Goal: Task Accomplishment & Management: Use online tool/utility

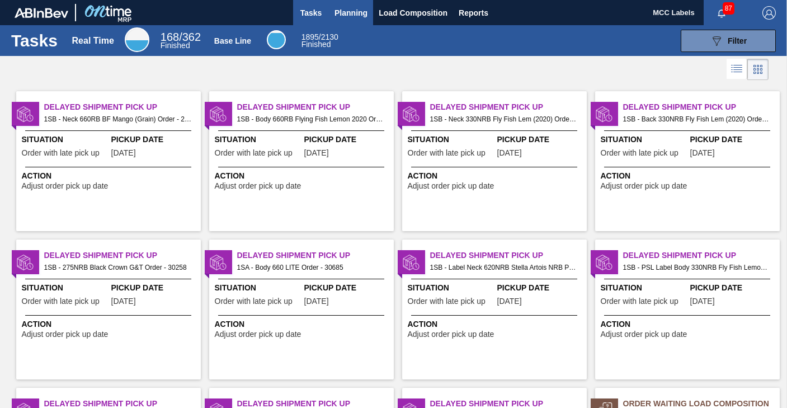
click at [345, 14] on span "Planning" at bounding box center [350, 12] width 33 height 13
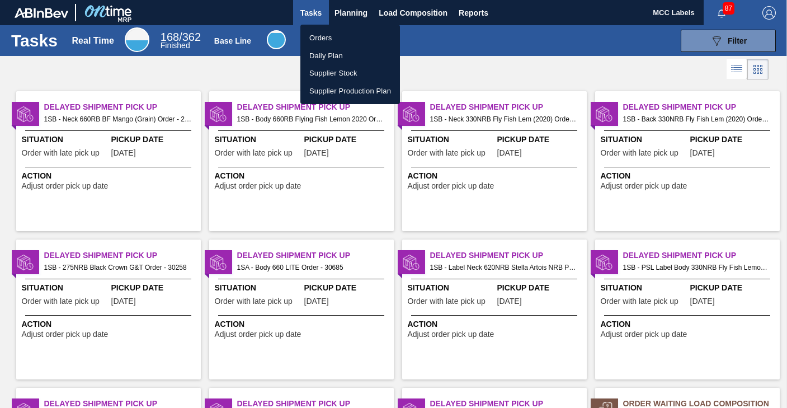
click at [325, 35] on li "Orders" at bounding box center [350, 38] width 100 height 18
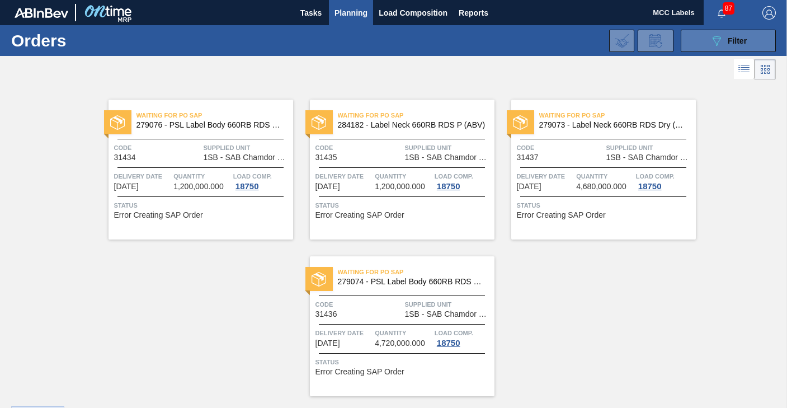
click at [703, 39] on button "089F7B8B-B2A5-4AFE-B5C0-19BA573D28AC Filter" at bounding box center [727, 41] width 95 height 22
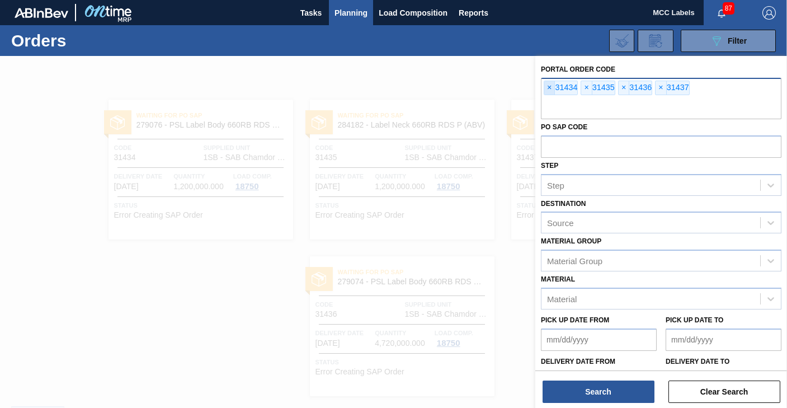
click at [546, 91] on span "×" at bounding box center [549, 87] width 11 height 13
click at [546, 90] on span "×" at bounding box center [549, 87] width 11 height 13
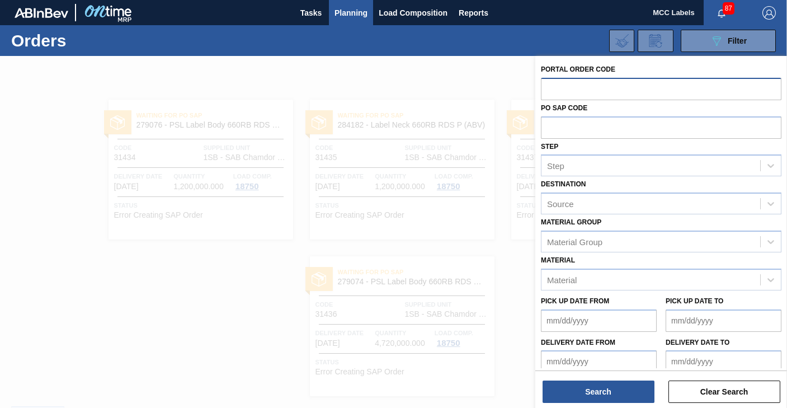
click at [546, 90] on input "text" at bounding box center [661, 88] width 240 height 21
type input "31449"
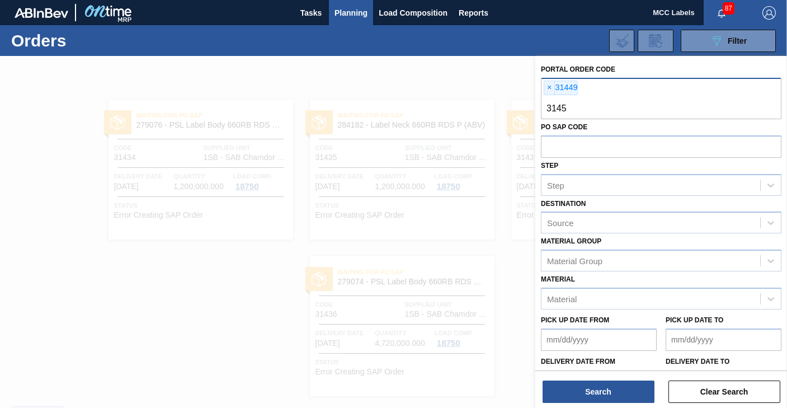
type input "31450"
type input "31451"
type input "31478"
type input "31479"
type input "31480"
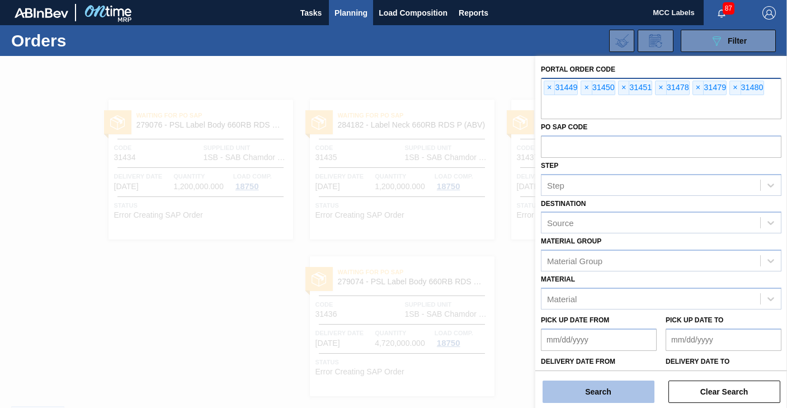
click at [599, 393] on button "Search" at bounding box center [598, 391] width 112 height 22
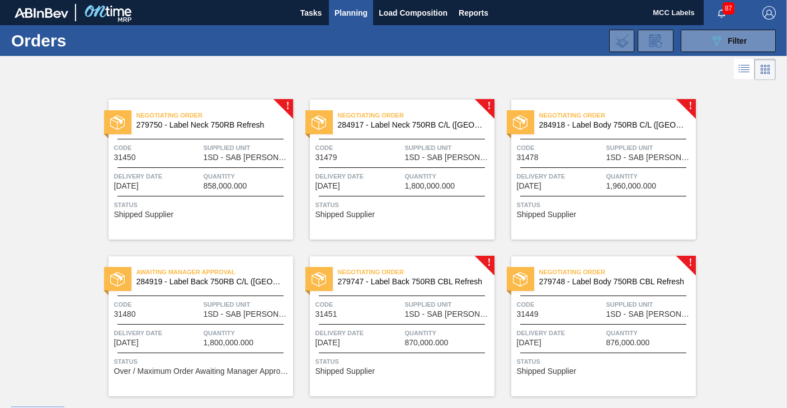
click at [200, 168] on div "Negotiating Order 279750 - Label Neck 750RB Refresh Code 31450 Supplied Unit 1S…" at bounding box center [200, 170] width 185 height 140
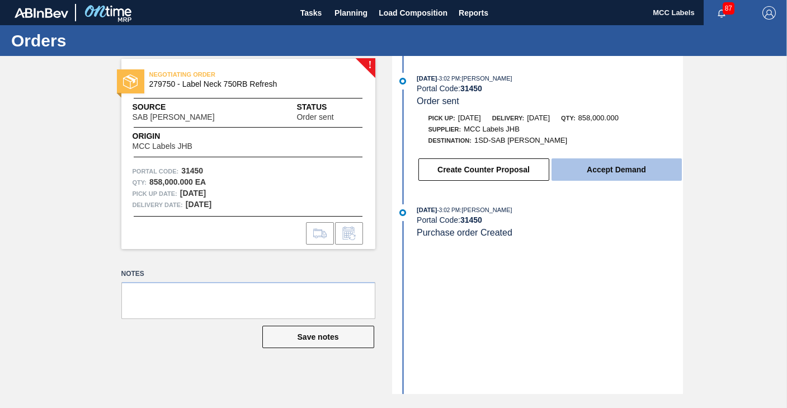
click at [595, 166] on button "Accept Demand" at bounding box center [616, 169] width 130 height 22
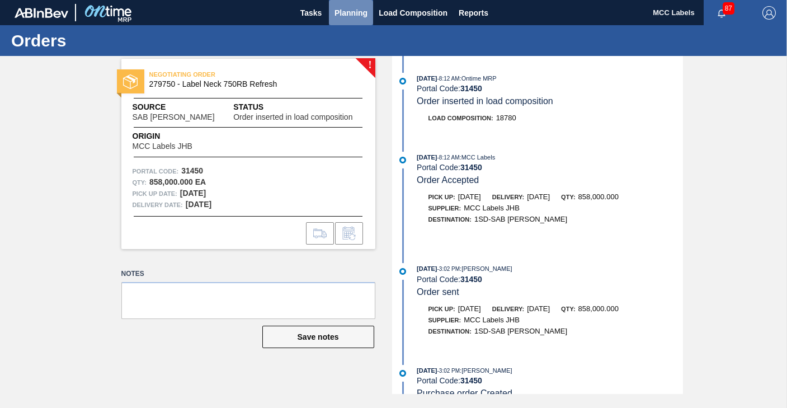
click at [341, 12] on span "Planning" at bounding box center [350, 12] width 33 height 13
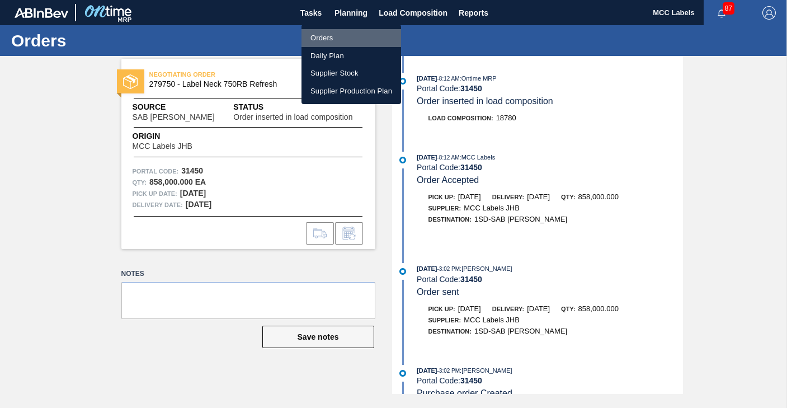
click at [322, 40] on li "Orders" at bounding box center [351, 38] width 100 height 18
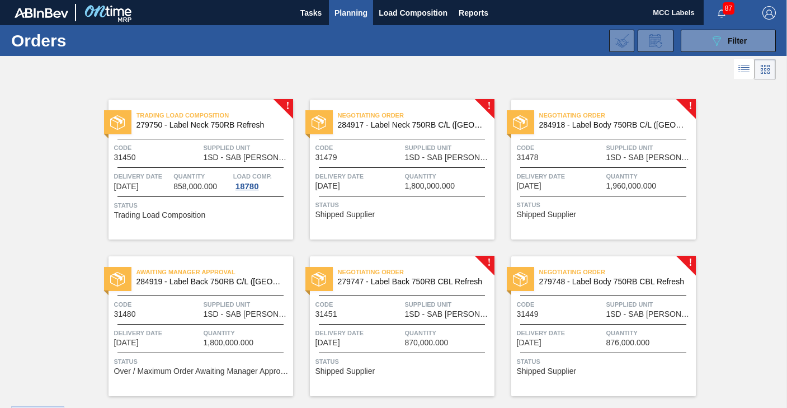
click at [396, 173] on span "Delivery Date" at bounding box center [358, 176] width 87 height 11
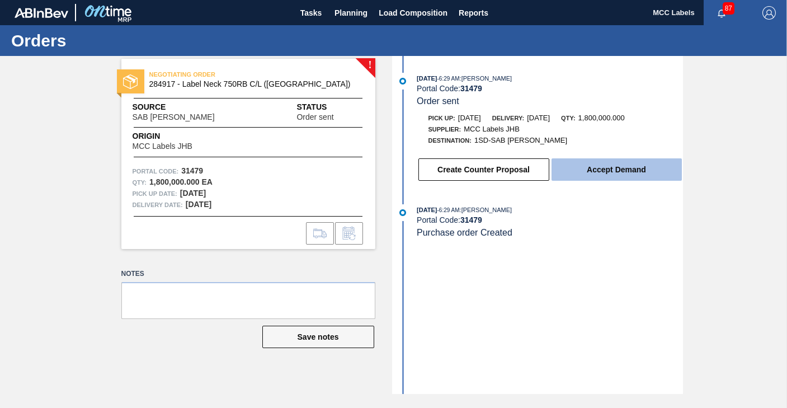
click at [590, 167] on button "Accept Demand" at bounding box center [616, 169] width 130 height 22
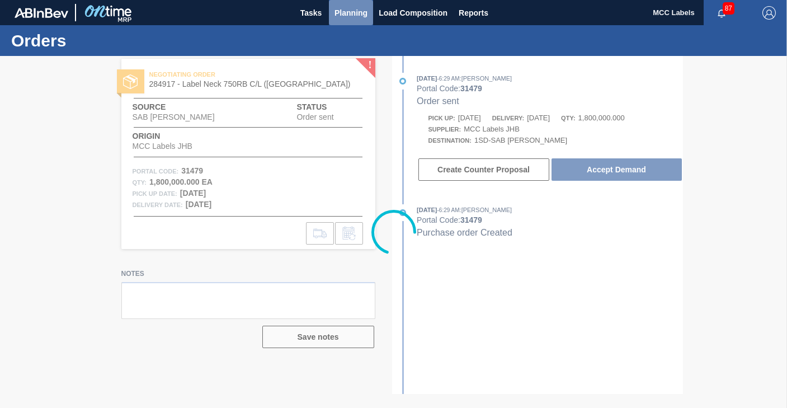
click at [351, 12] on span "Planning" at bounding box center [350, 12] width 33 height 13
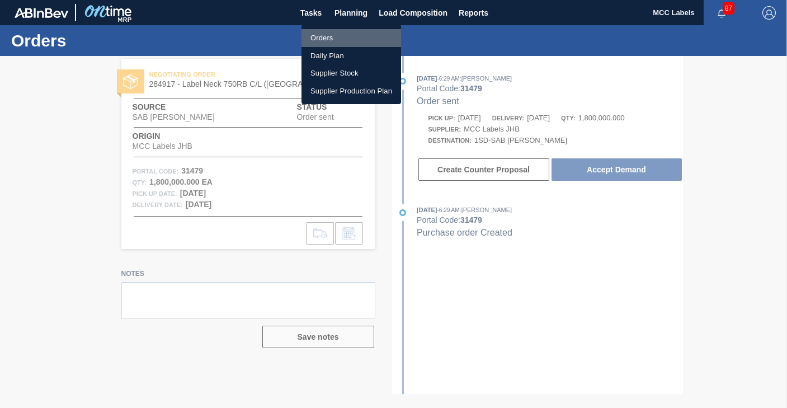
click at [315, 42] on li "Orders" at bounding box center [351, 38] width 100 height 18
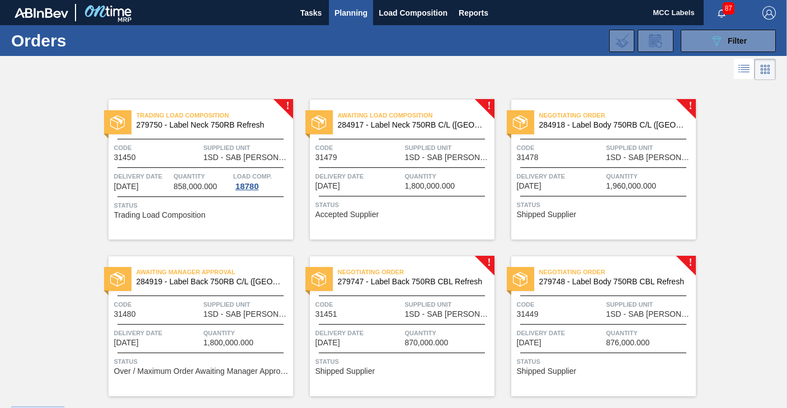
click at [597, 168] on div "Negotiating Order 284918 - Label Body 750RB C/L ([GEOGRAPHIC_DATA]) Code 31478 …" at bounding box center [603, 170] width 185 height 140
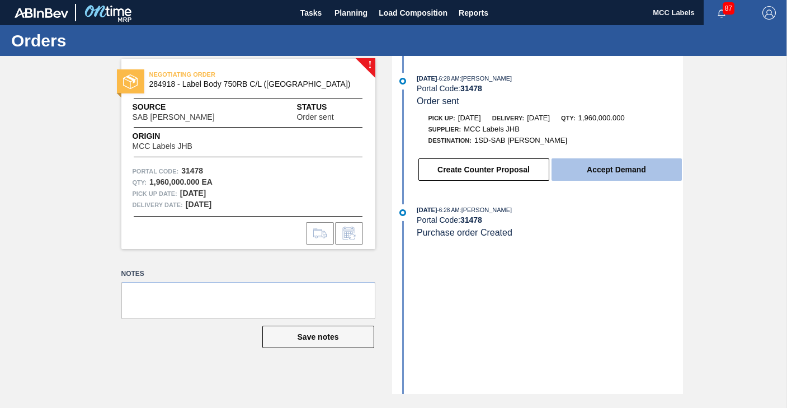
click at [575, 171] on button "Accept Demand" at bounding box center [616, 169] width 130 height 22
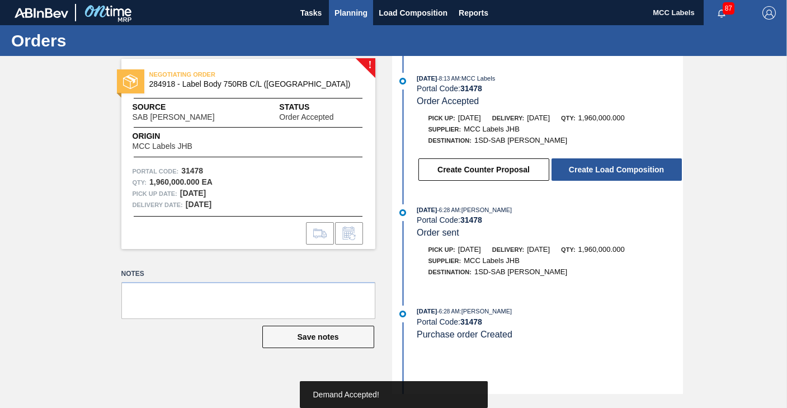
click at [348, 9] on button "Planning" at bounding box center [351, 12] width 44 height 25
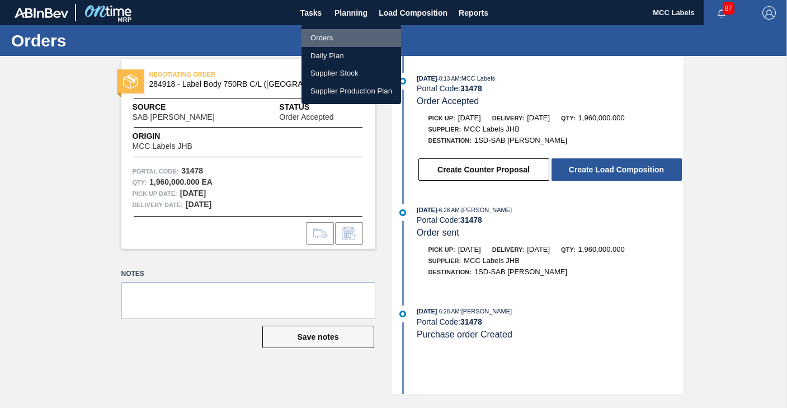
click at [320, 41] on li "Orders" at bounding box center [351, 38] width 100 height 18
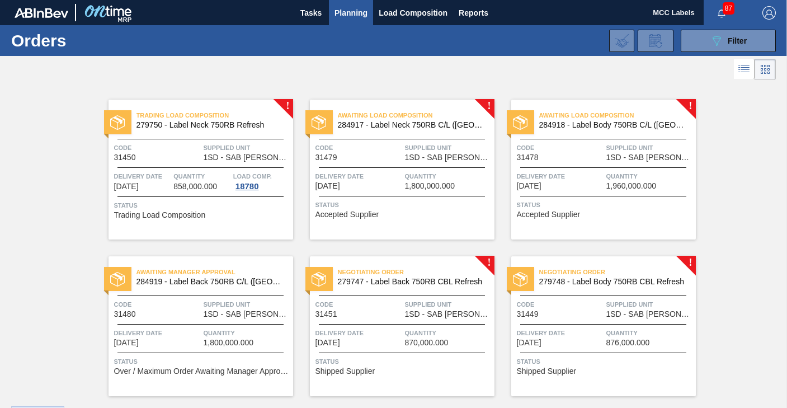
click at [186, 354] on div "Awaiting Manager Approval 284919 - Label Back 750RB C/L ([GEOGRAPHIC_DATA]) Cod…" at bounding box center [200, 326] width 185 height 140
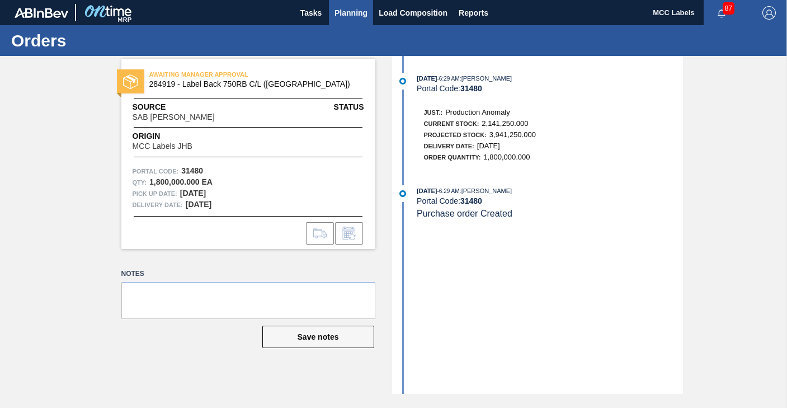
click at [346, 10] on span "Planning" at bounding box center [350, 12] width 33 height 13
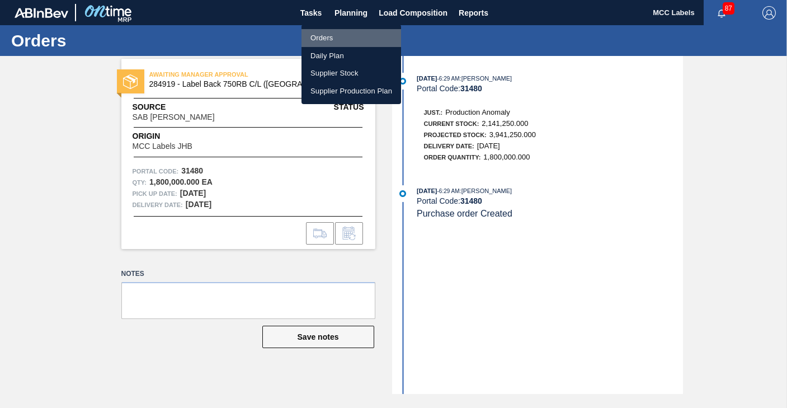
click at [316, 37] on li "Orders" at bounding box center [351, 38] width 100 height 18
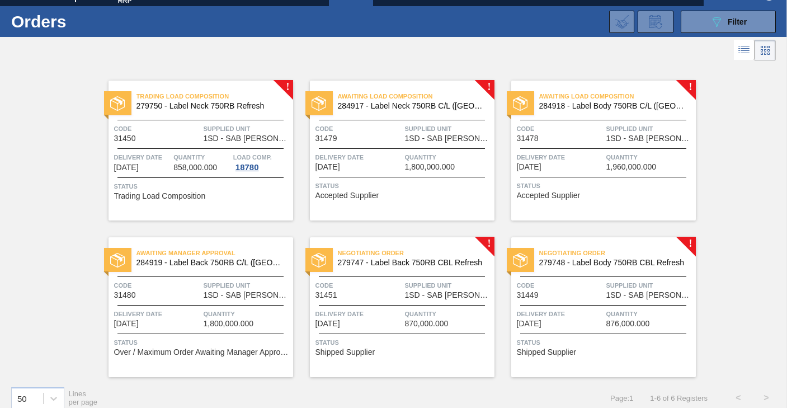
scroll to position [30, 0]
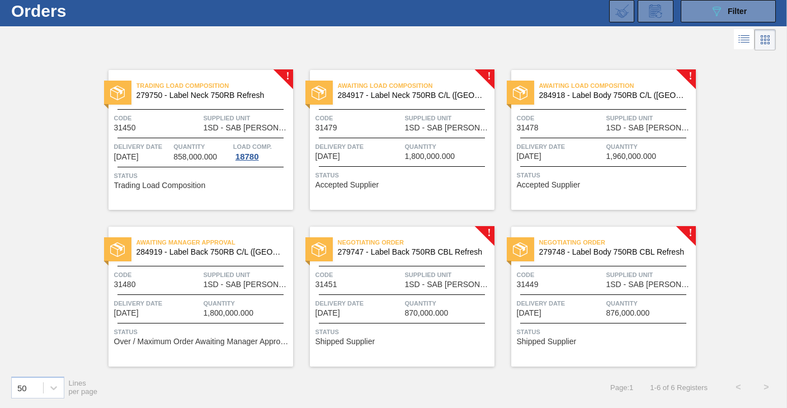
click at [376, 294] on div at bounding box center [402, 294] width 166 height 1
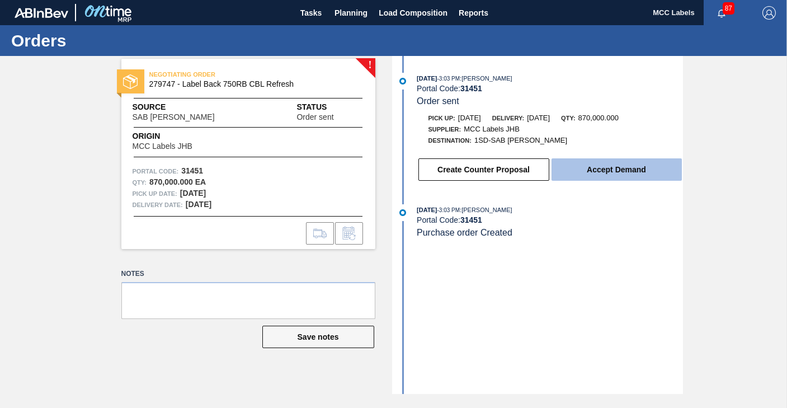
click at [594, 167] on button "Accept Demand" at bounding box center [616, 169] width 130 height 22
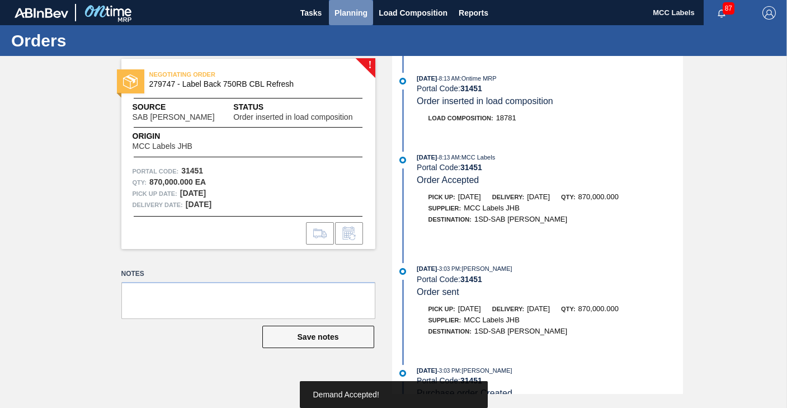
click at [343, 10] on span "Planning" at bounding box center [350, 12] width 33 height 13
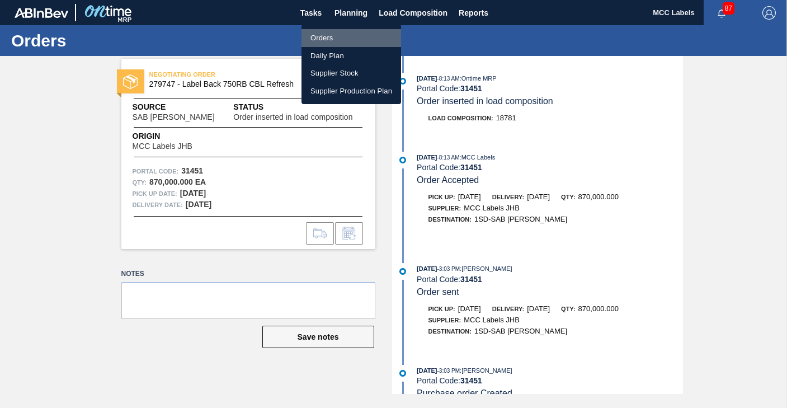
click at [323, 42] on li "Orders" at bounding box center [351, 38] width 100 height 18
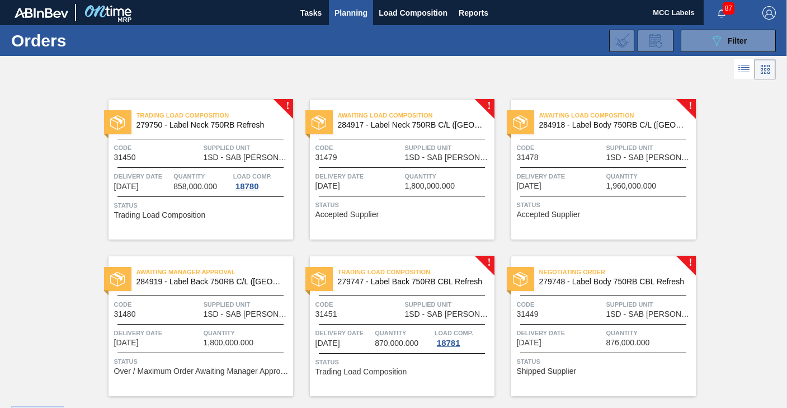
click at [638, 340] on span "876,000.000" at bounding box center [628, 342] width 44 height 8
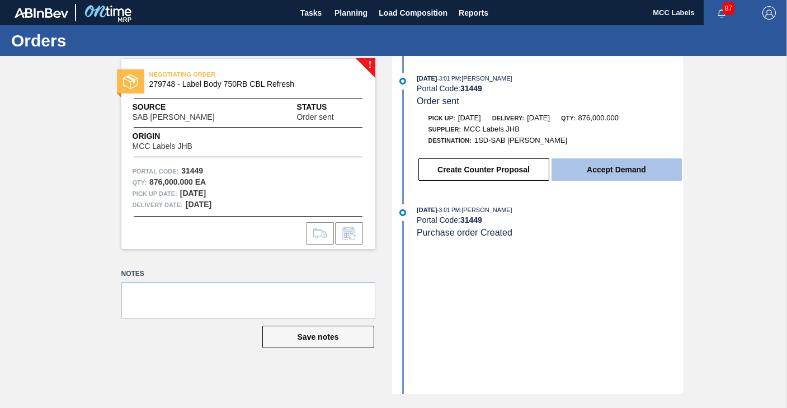
click at [634, 164] on button "Accept Demand" at bounding box center [616, 169] width 130 height 22
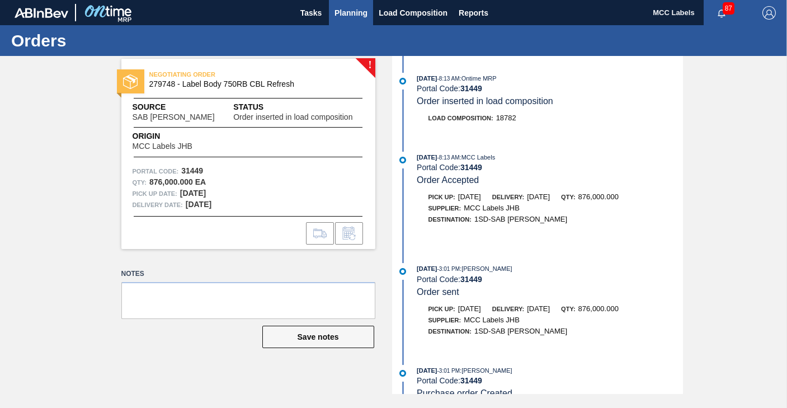
click at [352, 15] on span "Planning" at bounding box center [350, 12] width 33 height 13
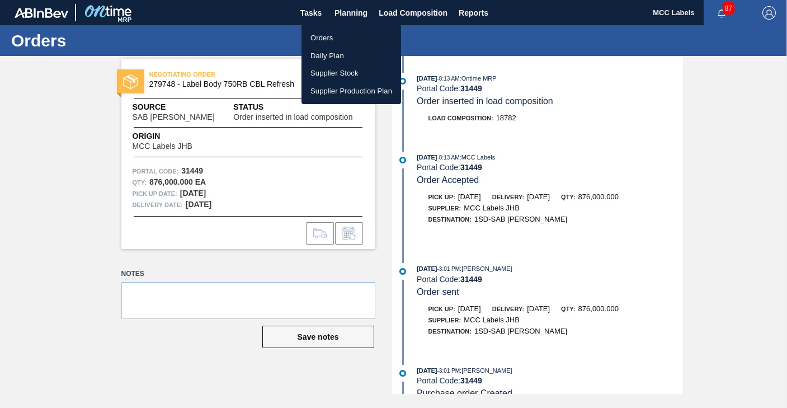
click at [322, 36] on li "Orders" at bounding box center [351, 38] width 100 height 18
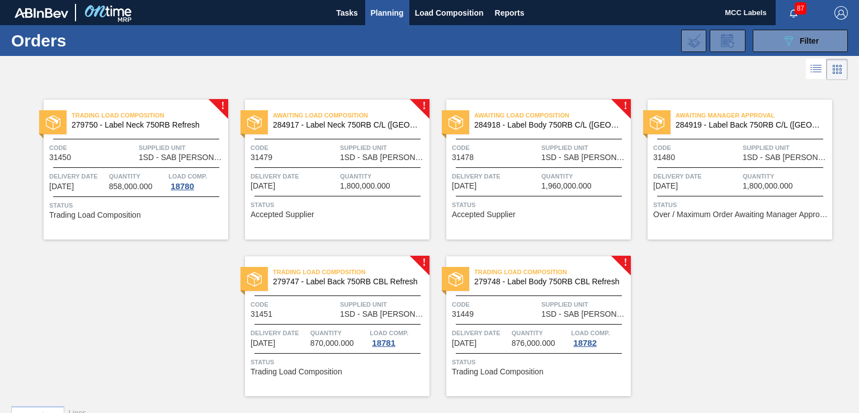
click at [301, 171] on span "Delivery Date" at bounding box center [293, 176] width 87 height 11
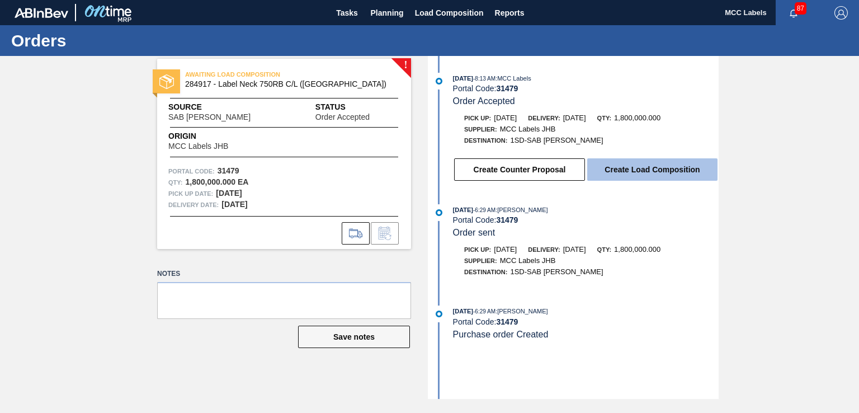
click at [644, 165] on button "Create Load Composition" at bounding box center [652, 169] width 130 height 22
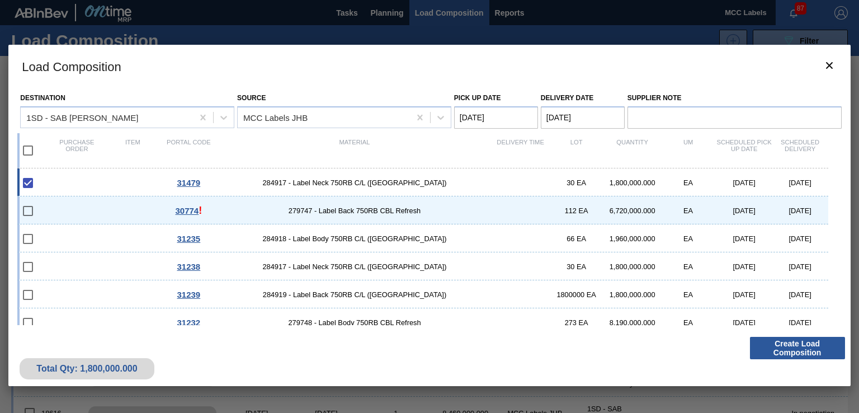
click at [29, 150] on input "checkbox" at bounding box center [27, 150] width 23 height 23
checkbox input "true"
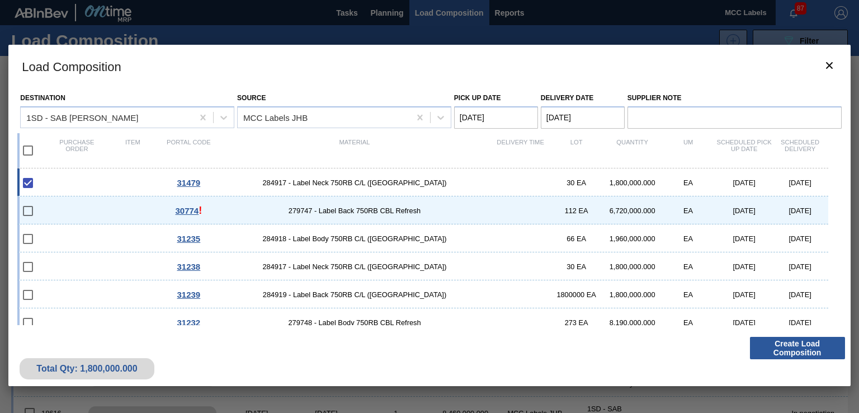
checkbox input "true"
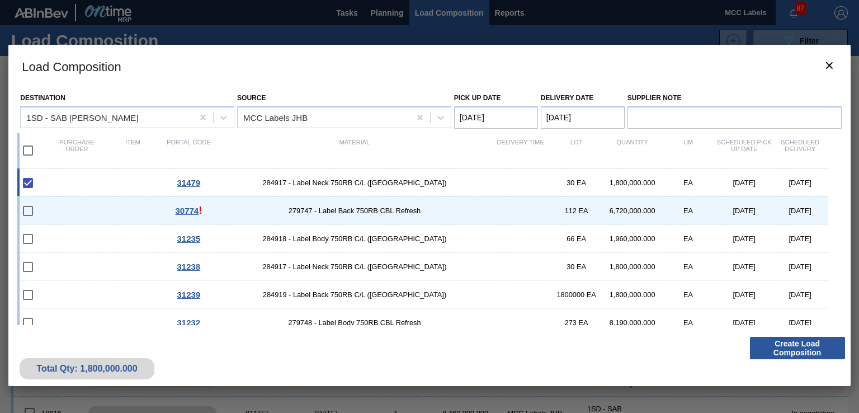
checkbox input "true"
click at [125, 206] on div "30774 ! 279747 - Label Back 750RB CBL Refresh 112 EA 6,720,000.000 EA [DATE] [D…" at bounding box center [422, 210] width 810 height 28
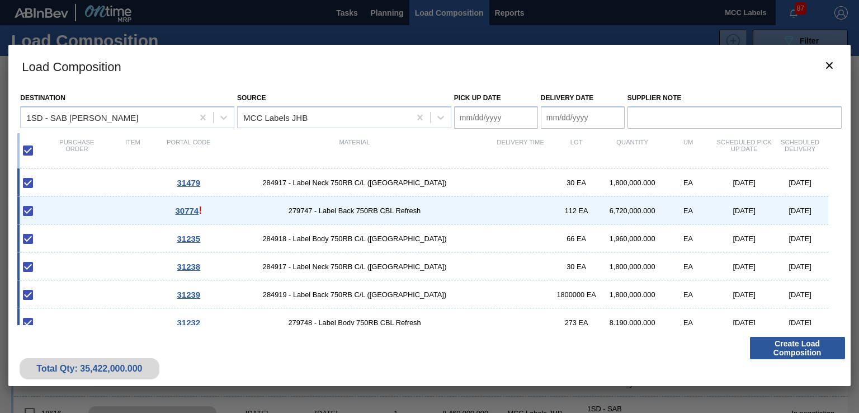
checkbox input "false"
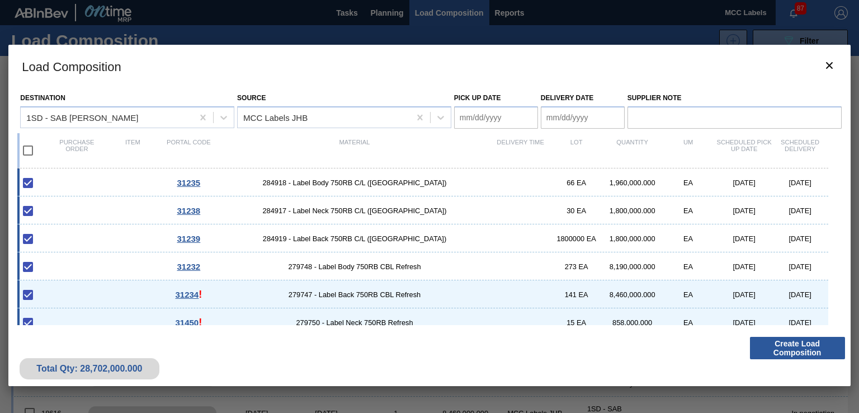
click at [143, 298] on div "31234 ! 279747 - Label Back 750RB CBL Refresh 141 EA 8,460,000.000 EA [DATE] [D…" at bounding box center [422, 294] width 810 height 28
checkbox input "false"
click at [136, 272] on div "31232 279748 - Label Body 750RB CBL Refresh 273 EA 8,190,000.000 EA [DATE] [DAT…" at bounding box center [422, 266] width 810 height 28
checkbox input "false"
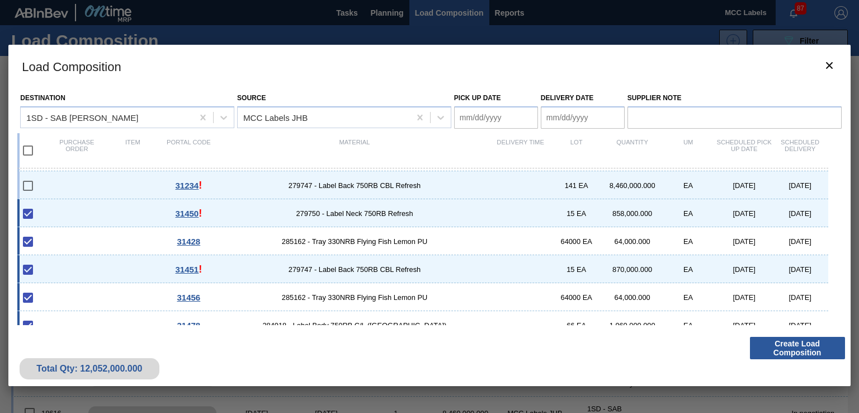
scroll to position [168, 0]
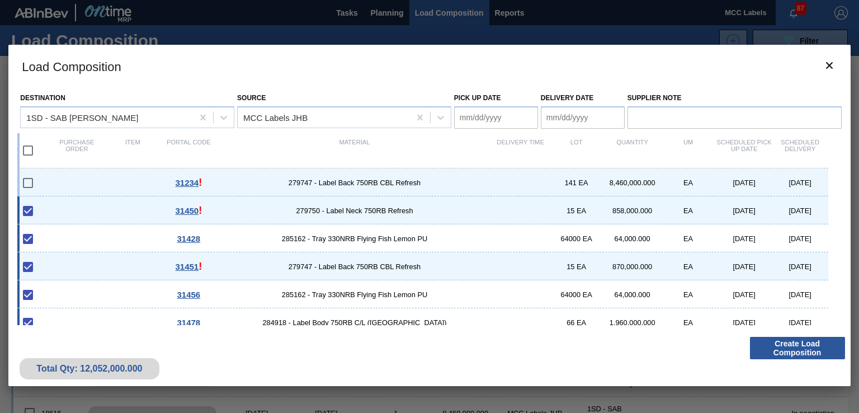
click at [131, 240] on div "31428 285162 - Tray 330NRB Flying Fish Lemon PU 64000 EA 64,000.000 EA [DATE] […" at bounding box center [422, 238] width 810 height 28
checkbox input "false"
click at [146, 291] on div "31456 285162 - Tray 330NRB Flying Fish Lemon PU 64000 EA 64,000.000 EA [DATE] […" at bounding box center [422, 294] width 810 height 28
checkbox input "false"
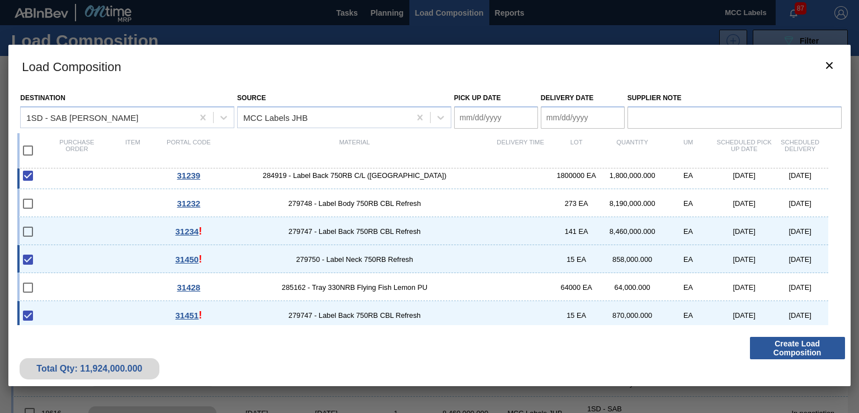
scroll to position [94, 0]
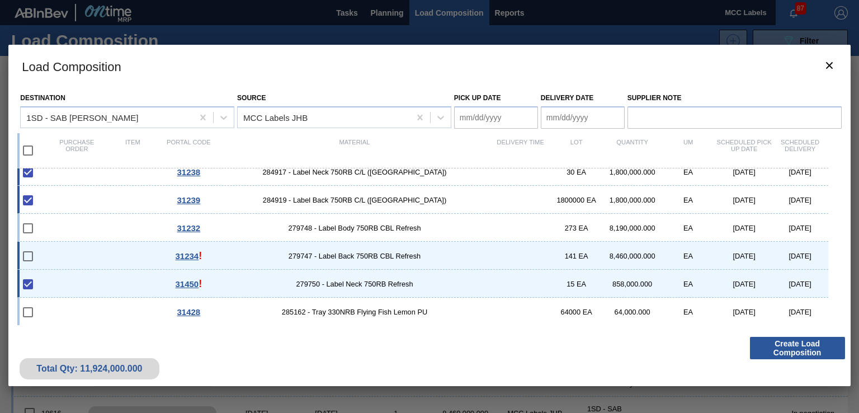
click at [127, 257] on div "31234 ! 279747 - Label Back 750RB CBL Refresh 141 EA 8,460,000.000 EA [DATE] [D…" at bounding box center [422, 256] width 810 height 28
click at [116, 253] on div "31234 ! 279747 - Label Back 750RB CBL Refresh 141 EA 8,460,000.000 EA [DATE] [D…" at bounding box center [422, 256] width 810 height 28
checkbox input "false"
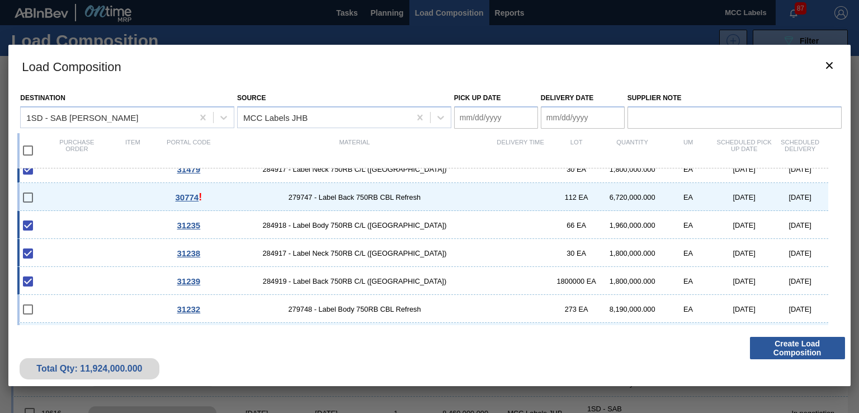
scroll to position [0, 0]
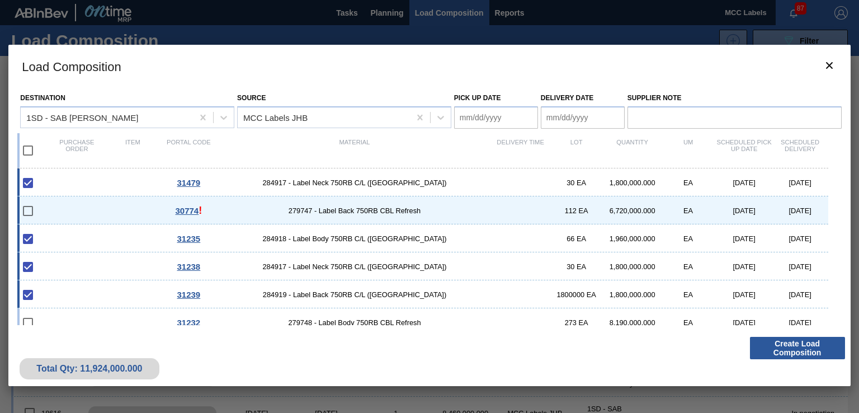
click at [135, 210] on div "30774 ! 279747 - Label Back 750RB CBL Refresh 112 EA 6,720,000.000 EA [DATE] [D…" at bounding box center [422, 210] width 810 height 28
click at [103, 211] on div "30774 ! 279747 - Label Back 750RB CBL Refresh 112 EA 6,720,000.000 EA [DATE] [D…" at bounding box center [422, 210] width 810 height 28
checkbox input "false"
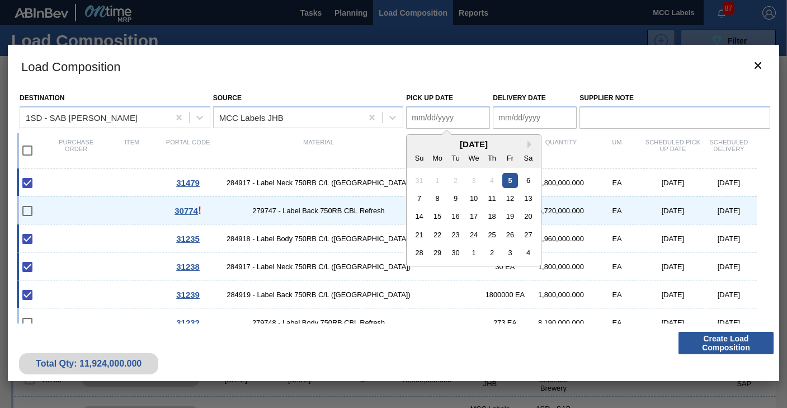
click at [464, 120] on Date "Pick up Date" at bounding box center [448, 117] width 84 height 22
click at [510, 175] on div "5" at bounding box center [510, 179] width 15 height 15
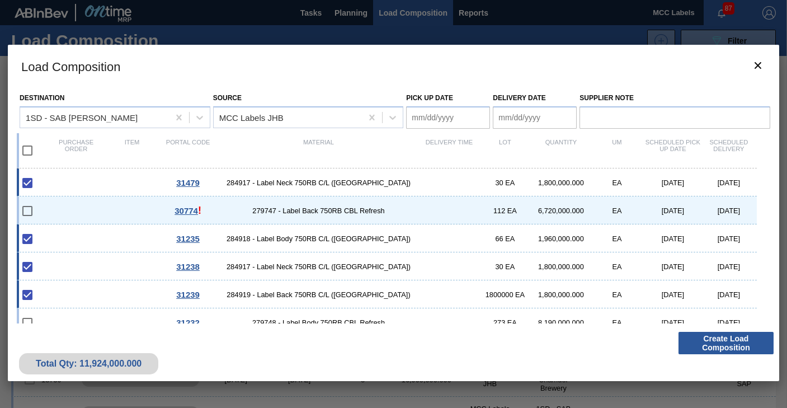
type Date "[DATE]"
drag, startPoint x: 503, startPoint y: 117, endPoint x: 508, endPoint y: 122, distance: 7.1
click at [504, 117] on Date "Delivery Date" at bounding box center [535, 117] width 84 height 22
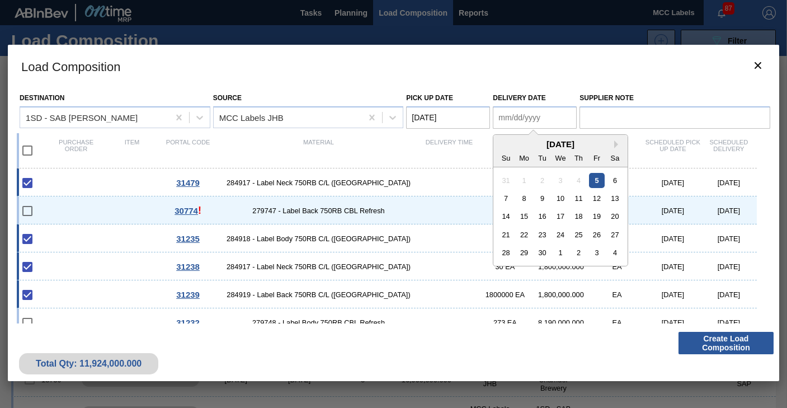
click at [600, 179] on div "5" at bounding box center [596, 179] width 15 height 15
type Date "[DATE]"
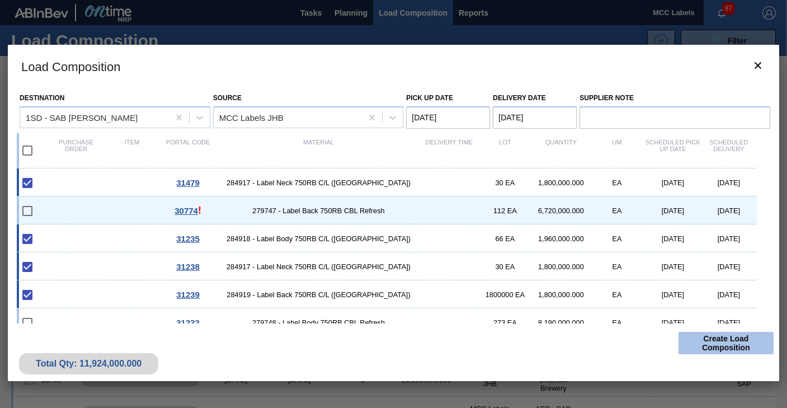
click at [698, 335] on button "Create Load Composition" at bounding box center [725, 343] width 95 height 22
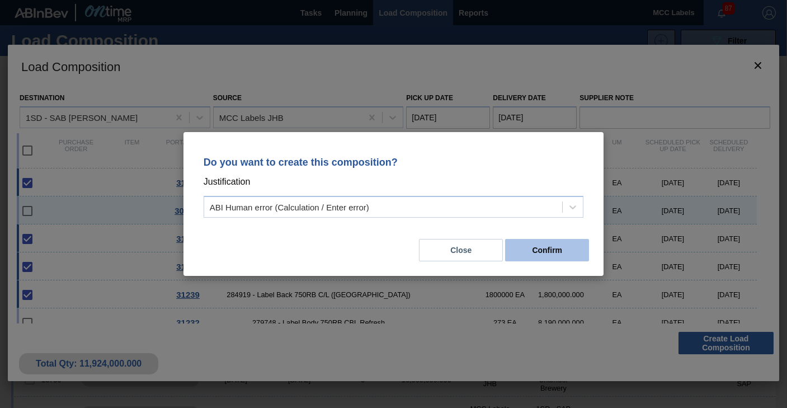
click at [555, 250] on button "Confirm" at bounding box center [547, 250] width 84 height 22
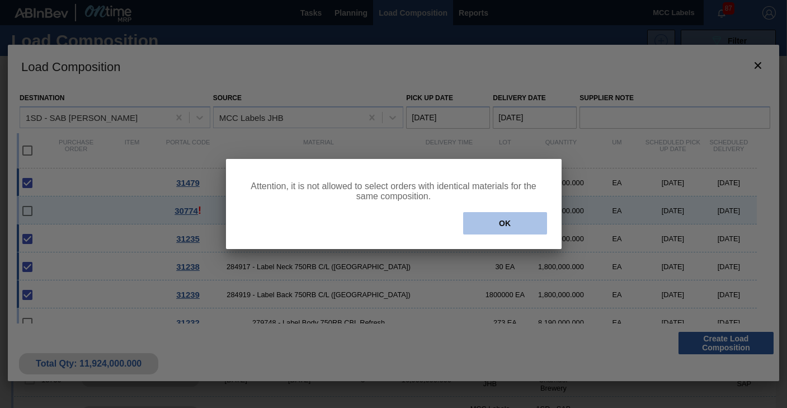
click at [489, 219] on button "OK" at bounding box center [505, 223] width 84 height 22
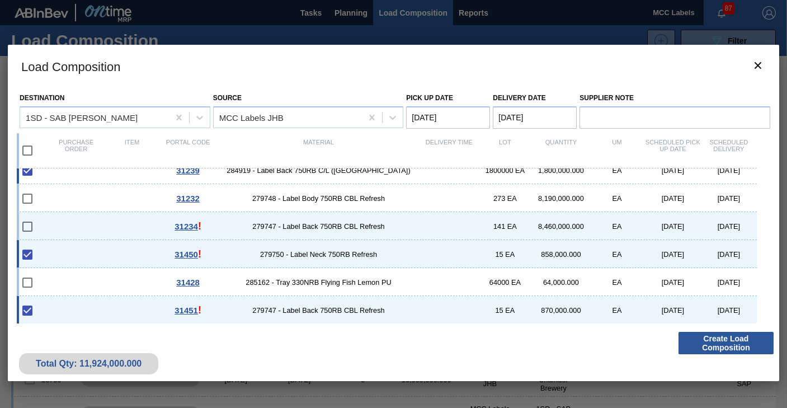
scroll to position [97, 0]
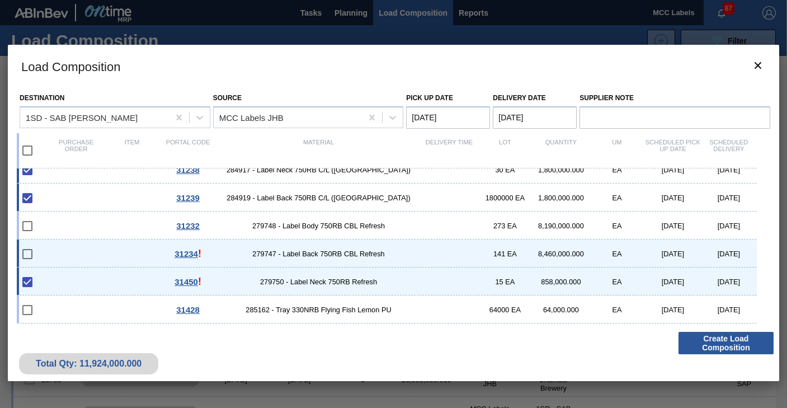
click at [128, 253] on div "31234 ! 279747 - Label Back 750RB CBL Refresh 141 EA 8,460,000.000 EA [DATE] [D…" at bounding box center [387, 253] width 740 height 28
click at [141, 254] on div "31234 ! 279747 - Label Back 750RB CBL Refresh 141 EA 8,460,000.000 EA [DATE] [D…" at bounding box center [387, 253] width 740 height 28
checkbox input "false"
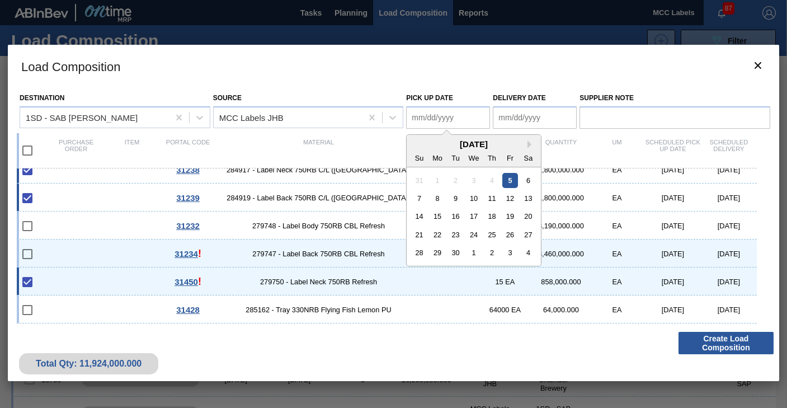
click at [467, 123] on Date "Pick up Date" at bounding box center [448, 117] width 84 height 22
click at [515, 181] on div "5" at bounding box center [510, 179] width 15 height 15
type Date "[DATE]"
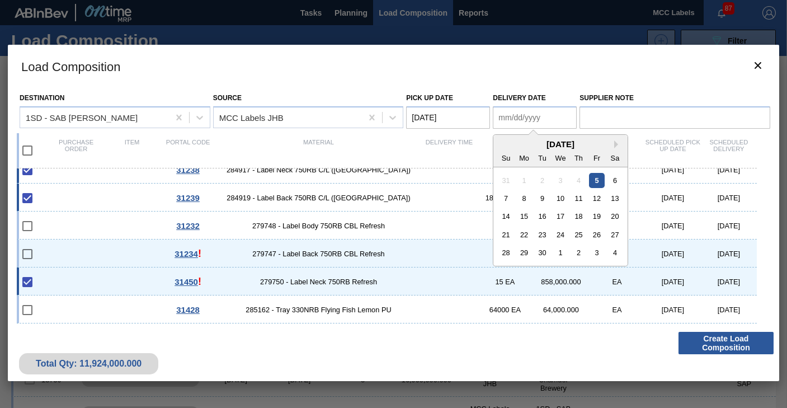
click at [537, 116] on Date "Delivery Date" at bounding box center [535, 117] width 84 height 22
click at [596, 179] on div "5" at bounding box center [596, 179] width 15 height 15
type Date "[DATE]"
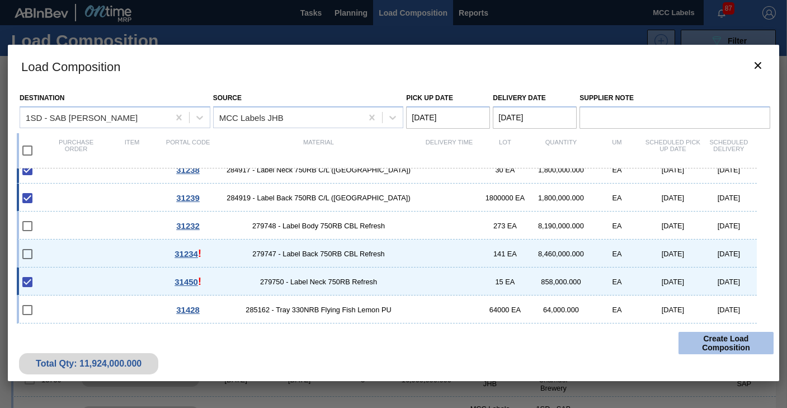
click at [722, 343] on button "Create Load Composition" at bounding box center [725, 343] width 95 height 22
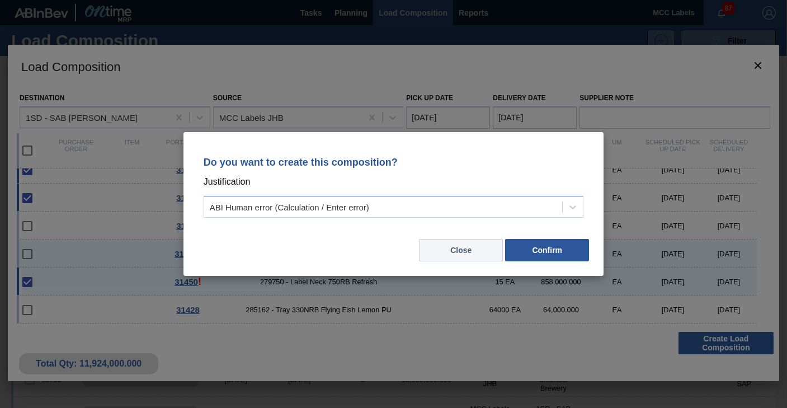
click at [498, 253] on button "Close" at bounding box center [461, 250] width 84 height 22
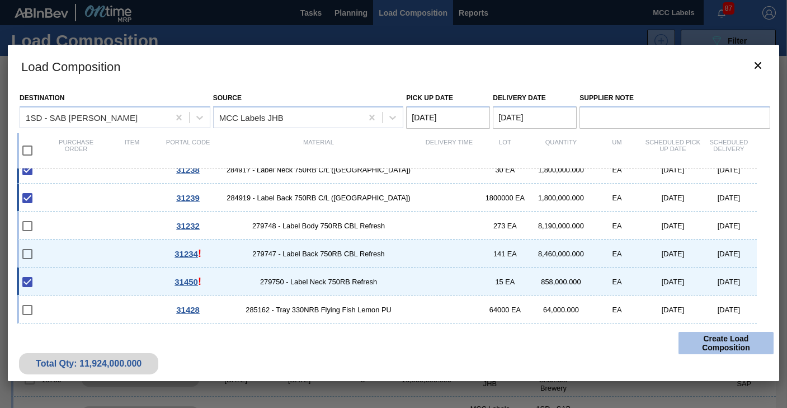
click at [704, 349] on button "Create Load Composition" at bounding box center [725, 343] width 95 height 22
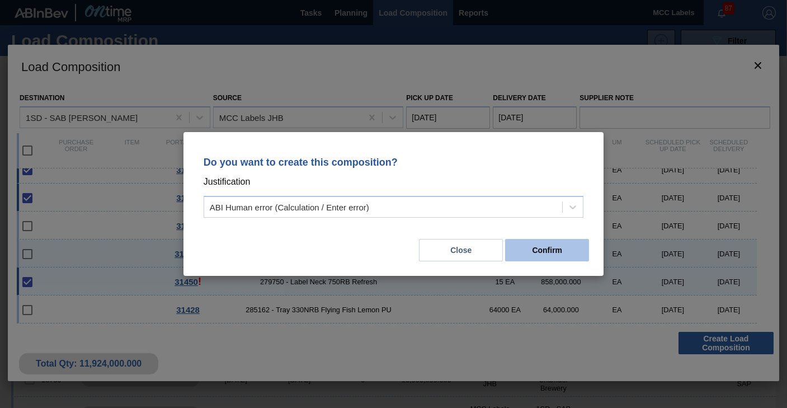
click at [539, 250] on button "Confirm" at bounding box center [547, 250] width 84 height 22
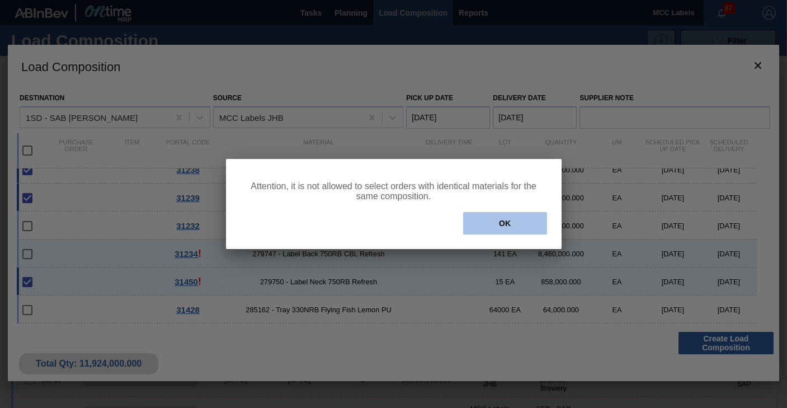
click at [502, 219] on button "OK" at bounding box center [505, 223] width 84 height 22
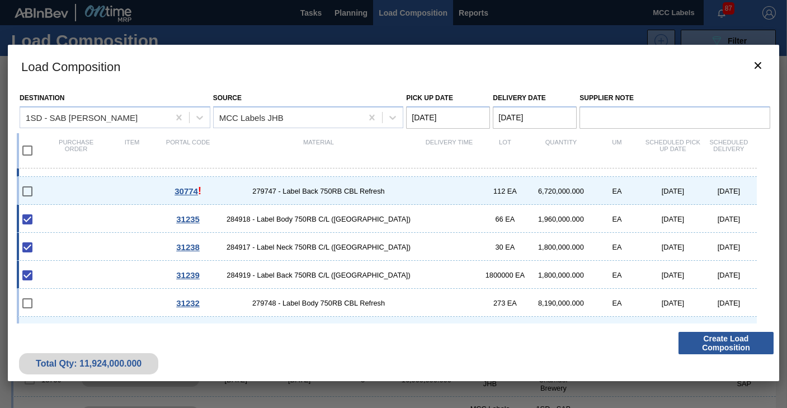
scroll to position [0, 0]
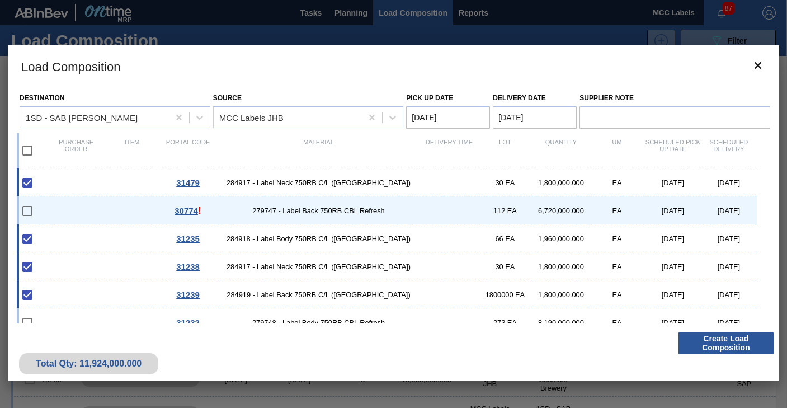
click at [134, 267] on div "31238 284917 - Label Neck 750RB C/L ([GEOGRAPHIC_DATA]) 30 EA 1,800,000.000 EA …" at bounding box center [387, 266] width 740 height 28
checkbox input "false"
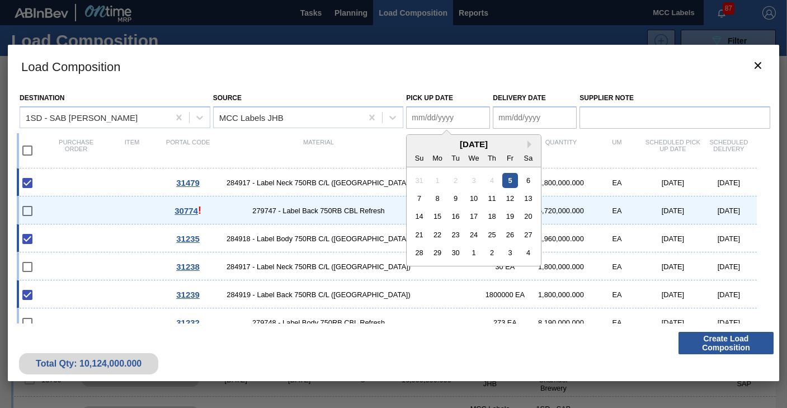
drag, startPoint x: 471, startPoint y: 110, endPoint x: 497, endPoint y: 133, distance: 34.9
click at [470, 112] on Date "Pick up Date" at bounding box center [448, 117] width 84 height 22
click at [507, 183] on div "5" at bounding box center [510, 179] width 15 height 15
type Date "[DATE]"
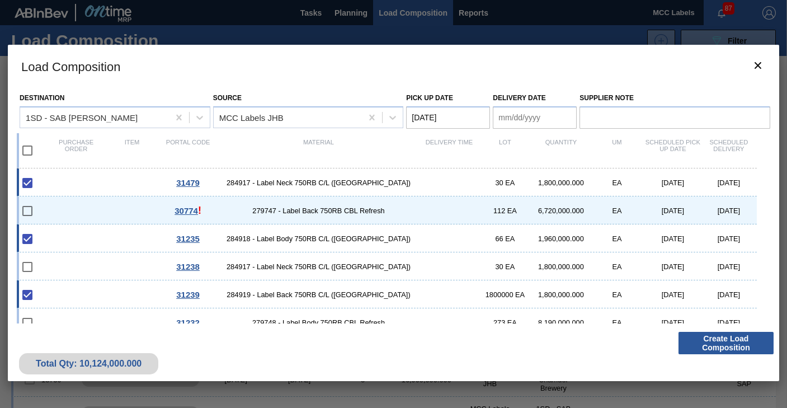
click at [500, 118] on Date "Delivery Date" at bounding box center [535, 117] width 84 height 22
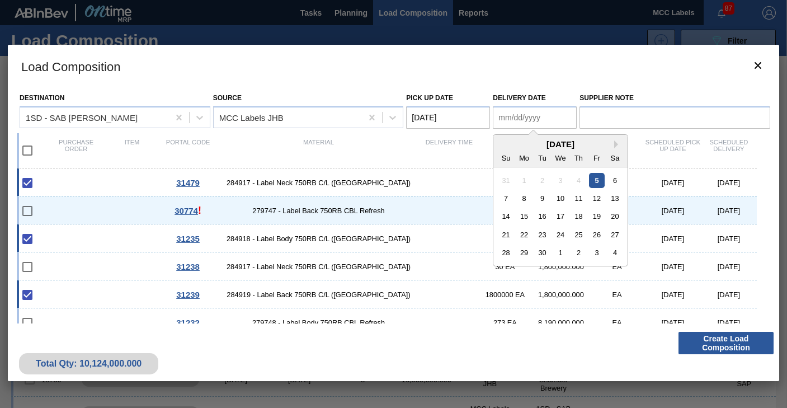
click at [599, 183] on div "5" at bounding box center [596, 179] width 15 height 15
type Date "[DATE]"
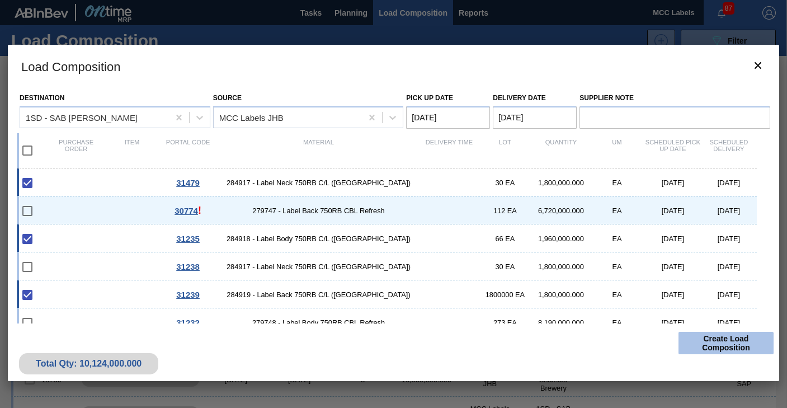
click at [708, 344] on button "Create Load Composition" at bounding box center [725, 343] width 95 height 22
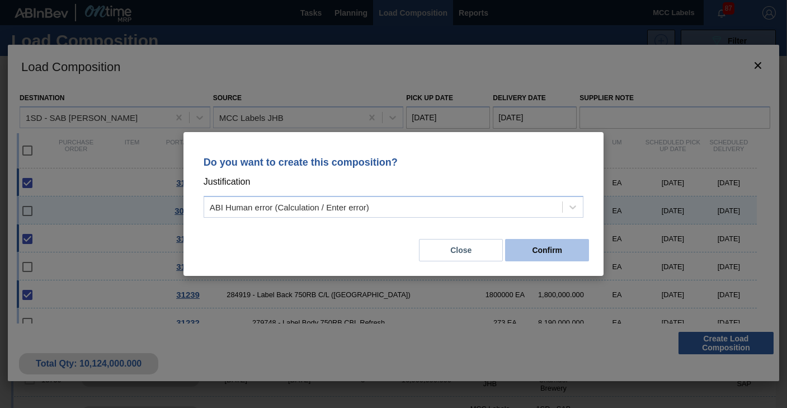
click at [517, 248] on button "Confirm" at bounding box center [547, 250] width 84 height 22
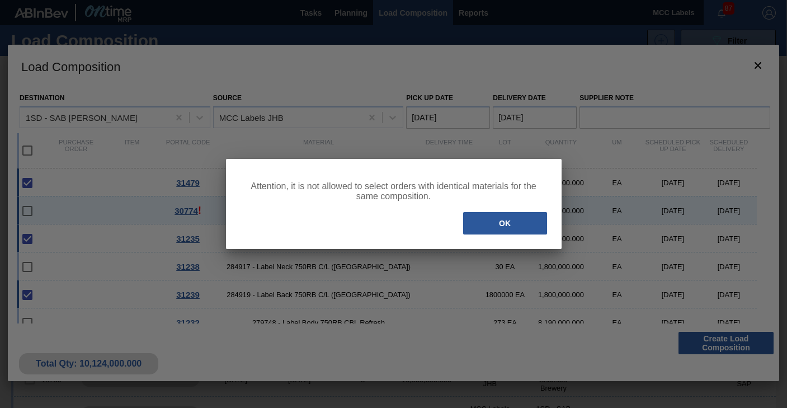
drag, startPoint x: 484, startPoint y: 219, endPoint x: 470, endPoint y: 221, distance: 14.2
click at [484, 220] on button "OK" at bounding box center [505, 223] width 84 height 22
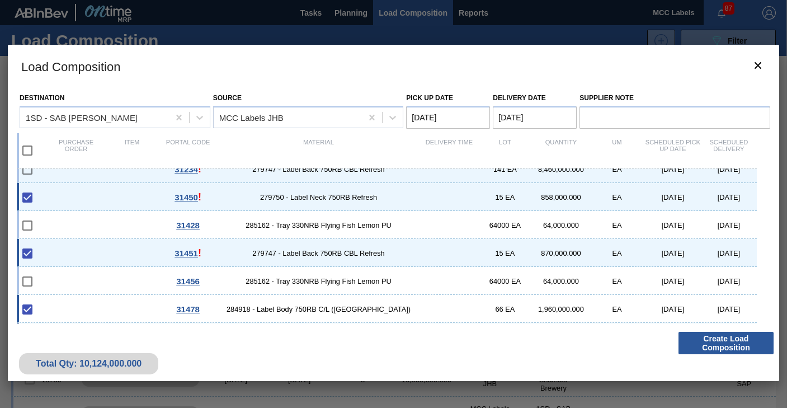
scroll to position [209, 0]
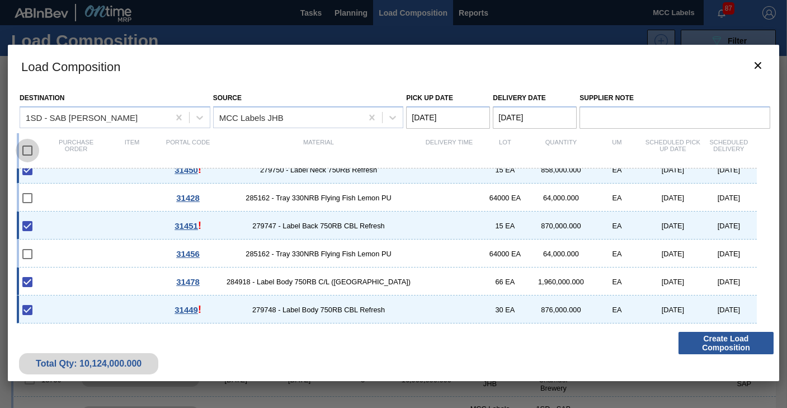
click at [27, 155] on input "checkbox" at bounding box center [27, 150] width 23 height 23
checkbox input "true"
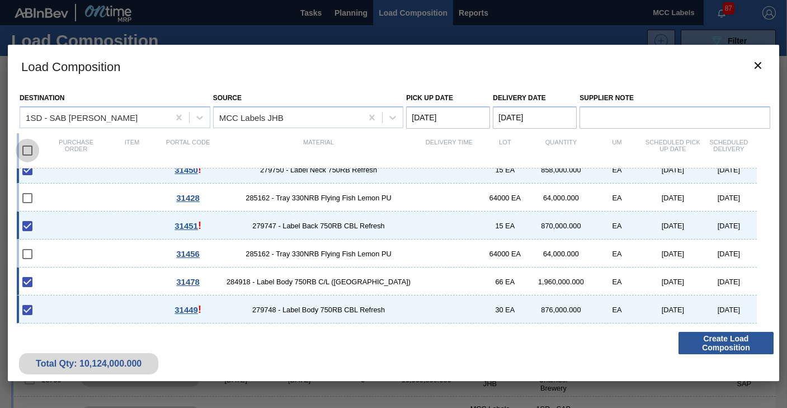
checkbox input "true"
click at [27, 153] on input "checkbox" at bounding box center [27, 150] width 23 height 23
checkbox input "false"
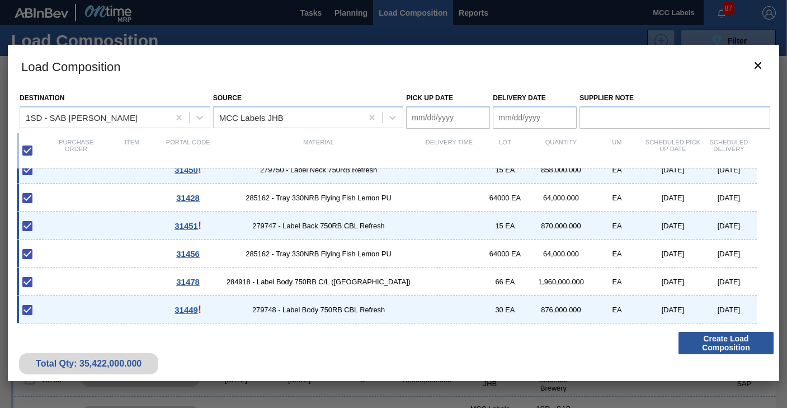
checkbox input "false"
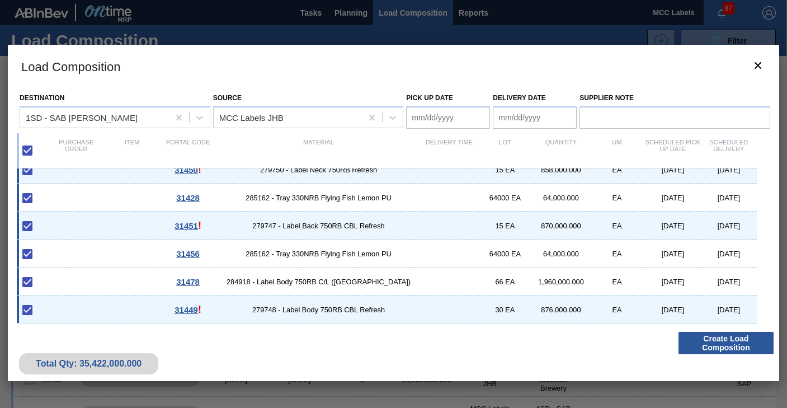
checkbox input "false"
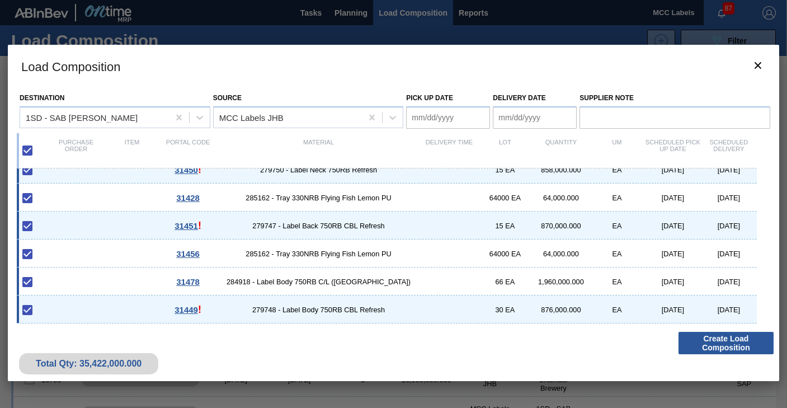
checkbox input "false"
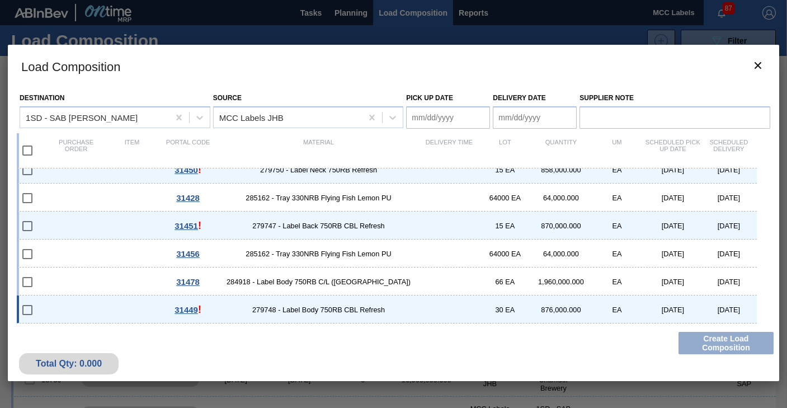
click at [108, 306] on div "31449 ! 279748 - Label Body 750RB CBL Refresh 30 EA 876,000.000 EA [DATE] [DATE]" at bounding box center [387, 309] width 740 height 28
type Date "[DATE]"
checkbox input "true"
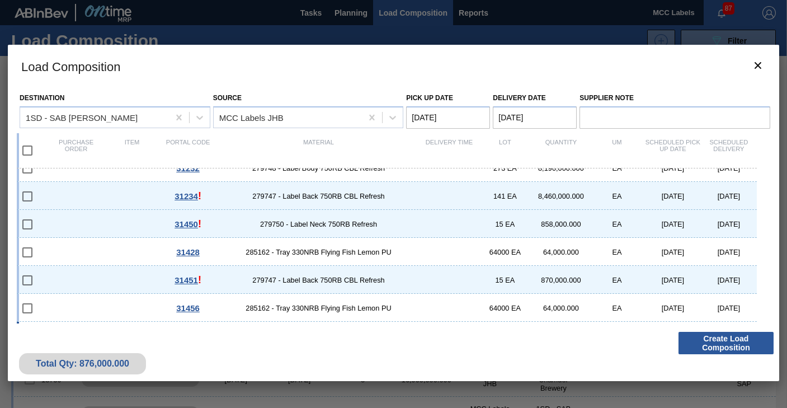
scroll to position [168, 0]
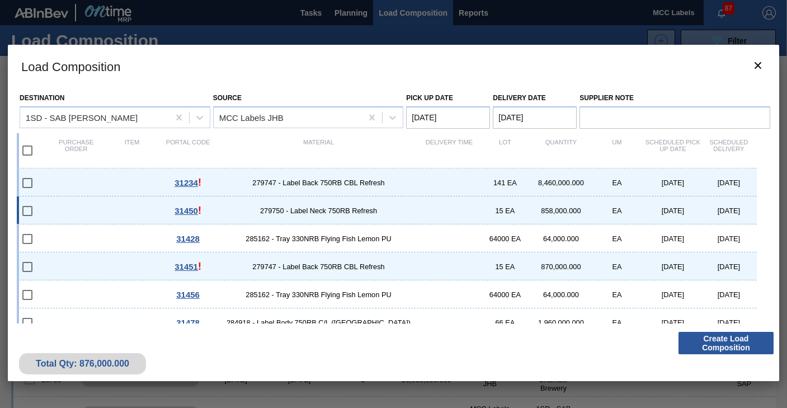
click at [114, 204] on div "31450 ! 279750 - Label Neck 750RB Refresh 15 EA 858,000.000 EA [DATE] [DATE]" at bounding box center [387, 210] width 740 height 28
checkbox input "true"
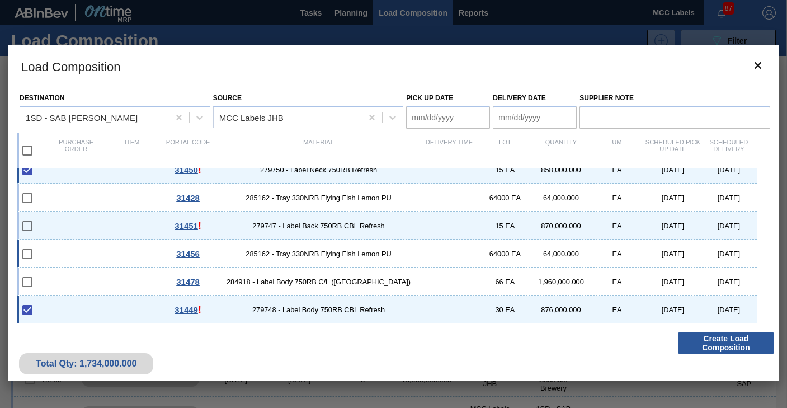
scroll to position [153, 0]
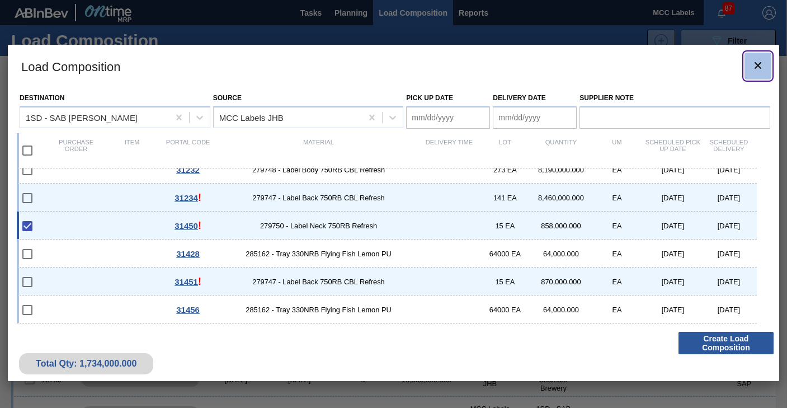
click at [760, 63] on icon "botão de ícone" at bounding box center [757, 65] width 7 height 7
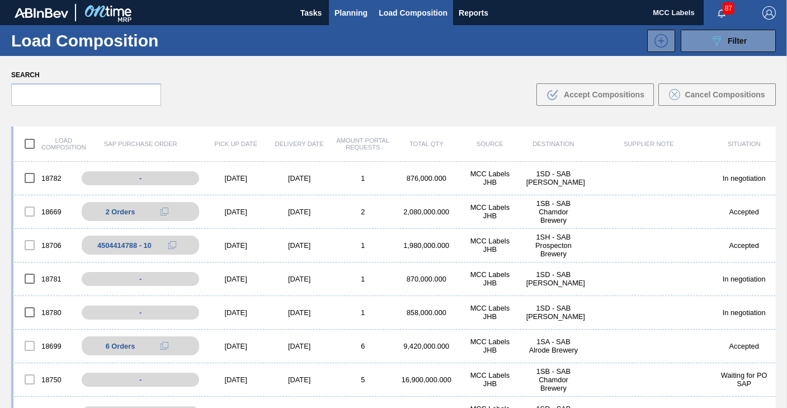
click at [343, 11] on span "Planning" at bounding box center [350, 12] width 33 height 13
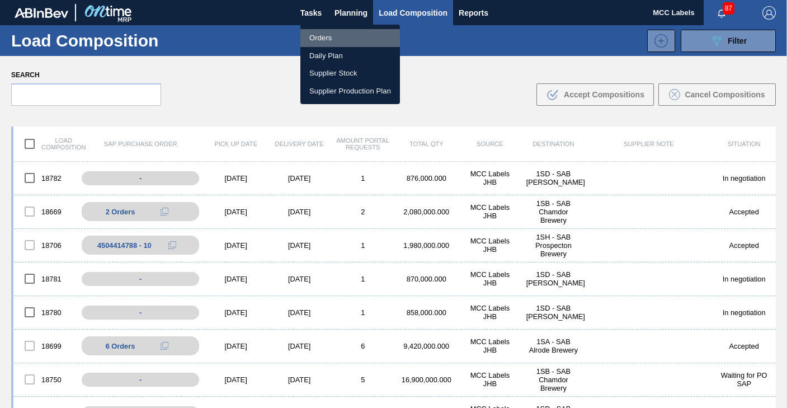
click at [327, 40] on li "Orders" at bounding box center [350, 38] width 100 height 18
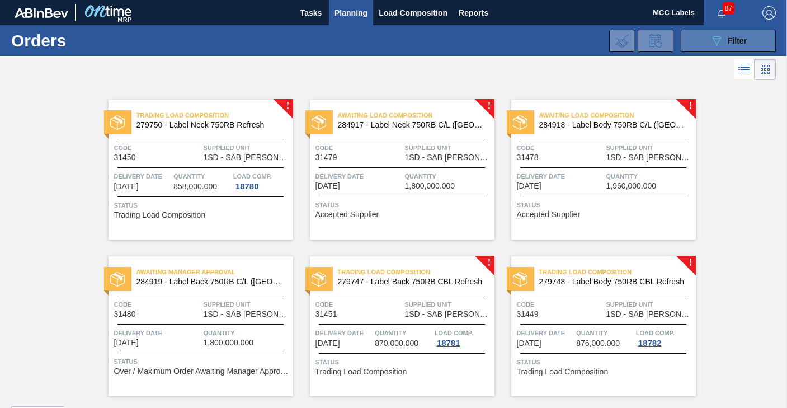
click at [699, 41] on button "089F7B8B-B2A5-4AFE-B5C0-19BA573D28AC Filter" at bounding box center [727, 41] width 95 height 22
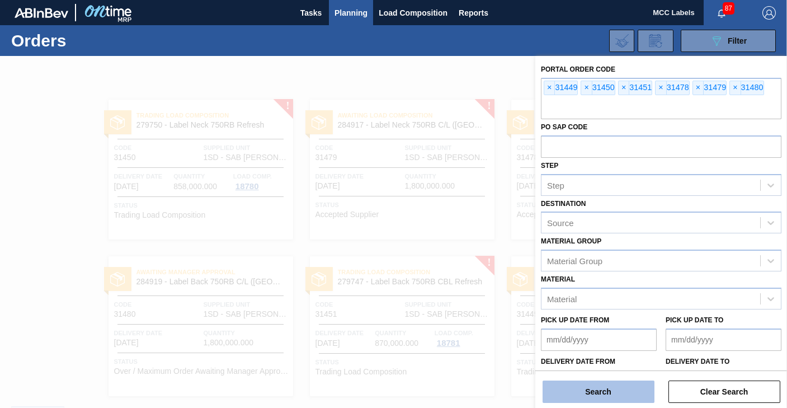
click at [585, 388] on button "Search" at bounding box center [598, 391] width 112 height 22
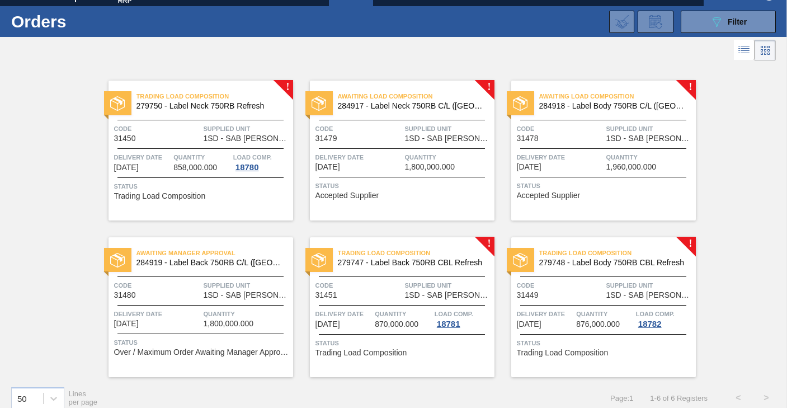
scroll to position [30, 0]
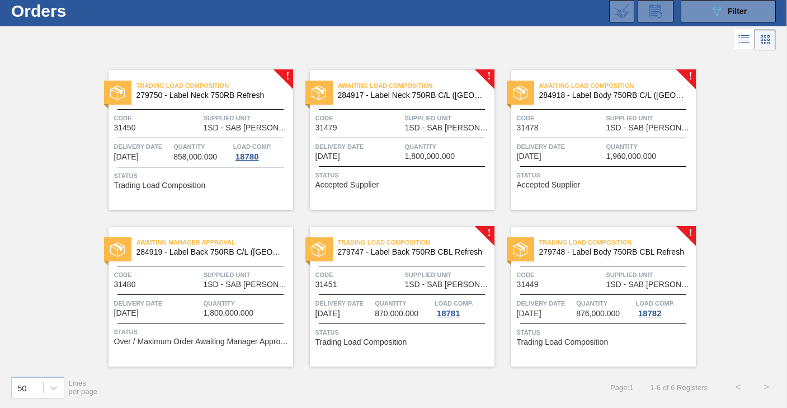
click at [404, 162] on div "Awaiting Load Composition 284917 - Label Neck 750RB C/L ([GEOGRAPHIC_DATA]) Cod…" at bounding box center [402, 140] width 185 height 140
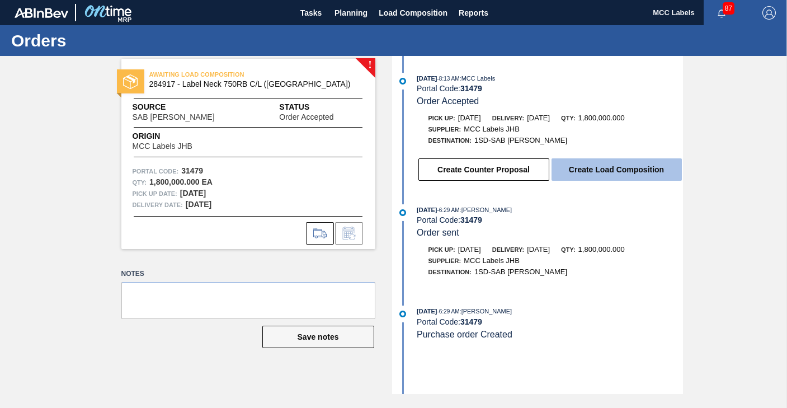
click at [590, 162] on button "Create Load Composition" at bounding box center [616, 169] width 130 height 22
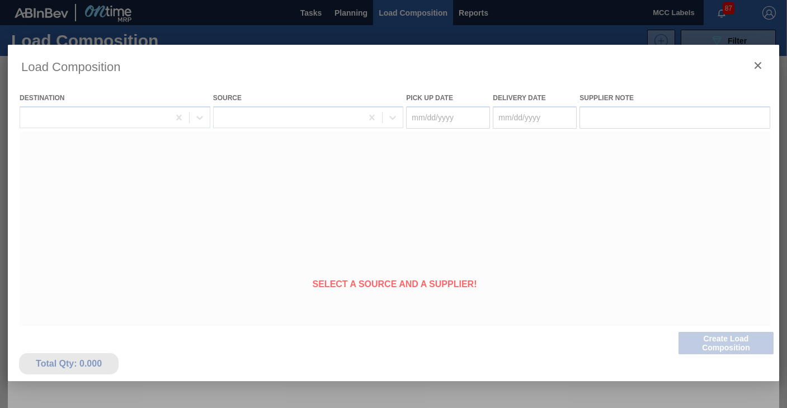
type Date "[DATE]"
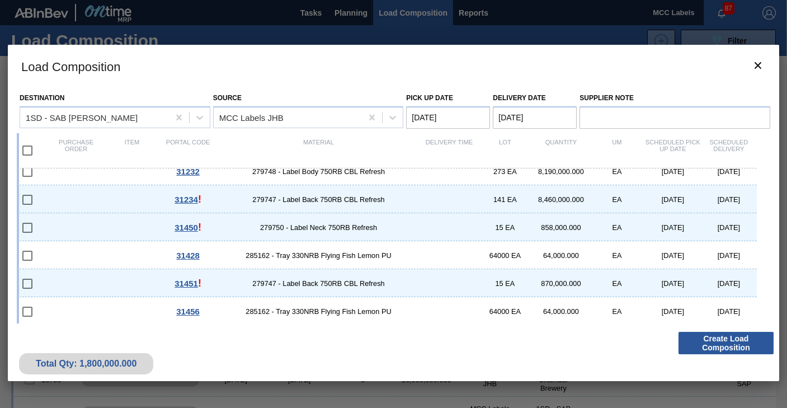
scroll to position [209, 0]
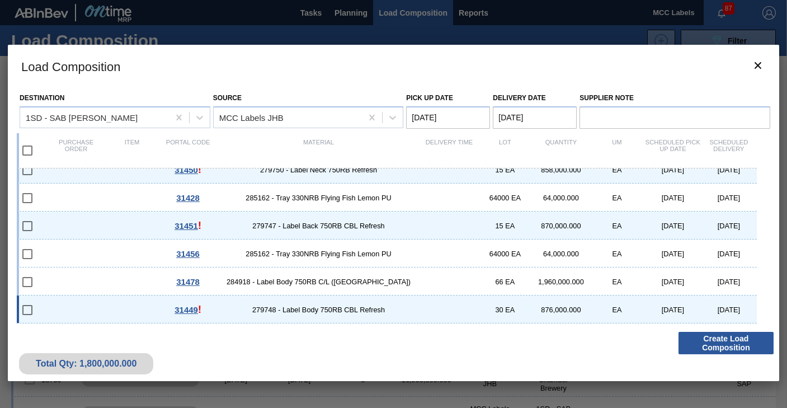
click at [110, 311] on div "31449 ! 279748 - Label Body 750RB CBL Refresh 30 EA 876,000.000 EA [DATE] [DATE]" at bounding box center [387, 309] width 740 height 28
checkbox input "true"
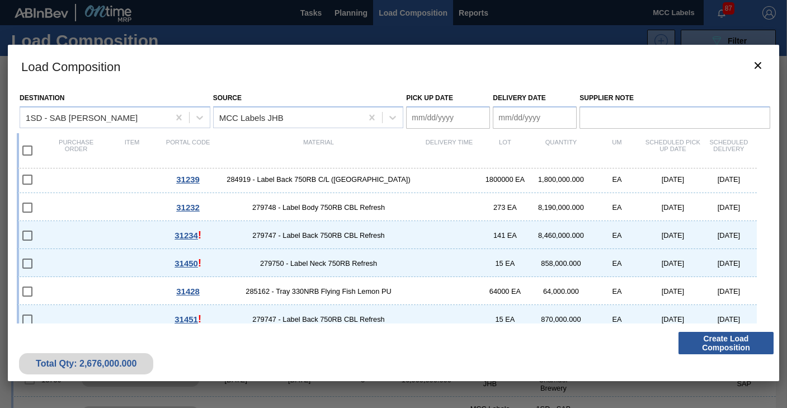
scroll to position [97, 0]
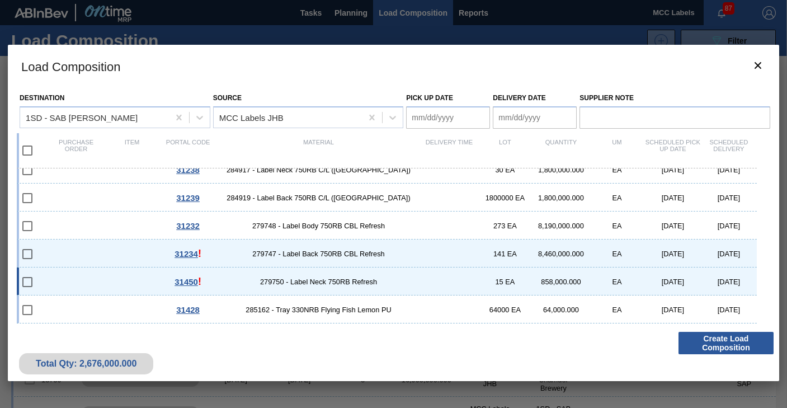
click at [109, 280] on div "31450 ! 279750 - Label Neck 750RB Refresh 15 EA 858,000.000 EA [DATE] [DATE]" at bounding box center [387, 281] width 740 height 28
checkbox input "true"
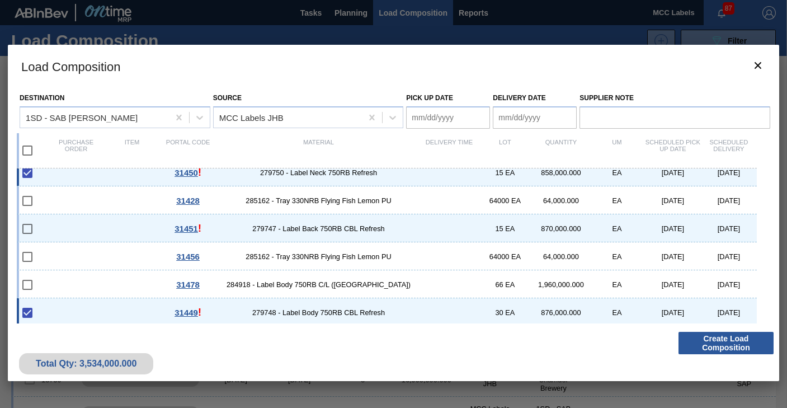
scroll to position [209, 0]
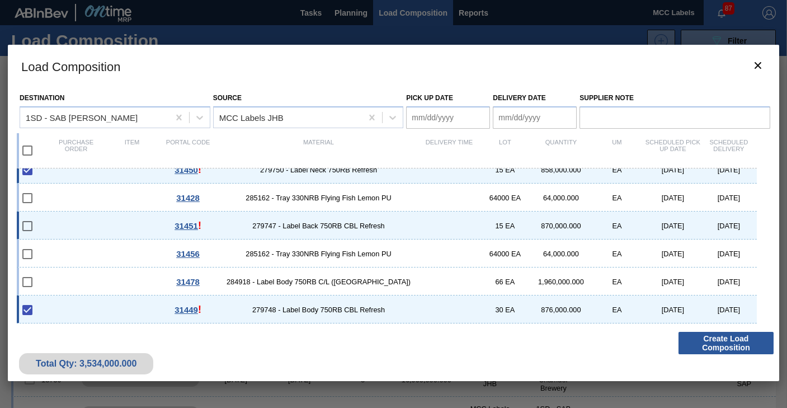
click at [103, 222] on div "31451 ! 279747 - Label Back 750RB CBL Refresh 15 EA 870,000.000 EA [DATE] [DATE]" at bounding box center [387, 225] width 740 height 28
checkbox input "true"
click at [108, 285] on div "31478 284918 - Label Body 750RB C/L ([GEOGRAPHIC_DATA]) 66 EA 1,960,000.000 EA …" at bounding box center [387, 281] width 740 height 28
checkbox input "true"
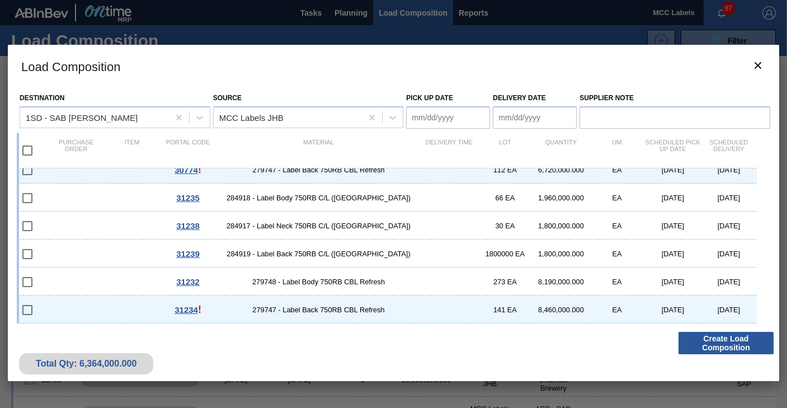
scroll to position [0, 0]
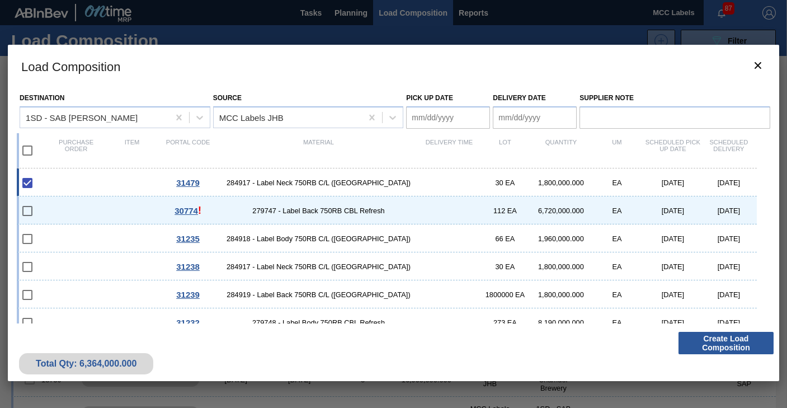
click at [454, 120] on Date "Pick up Date" at bounding box center [448, 117] width 84 height 22
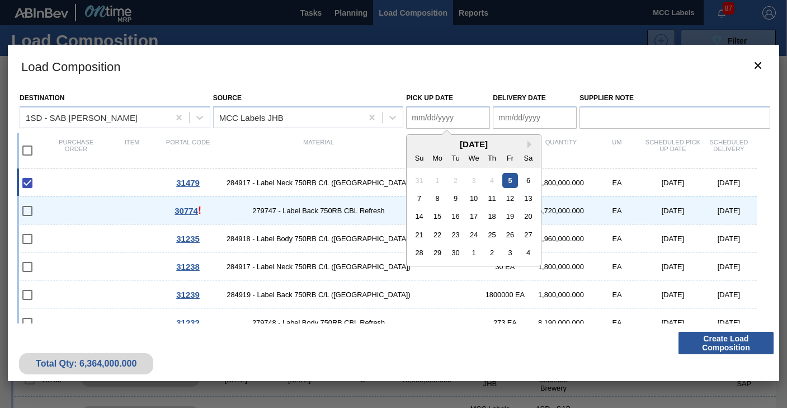
click at [507, 181] on div "5" at bounding box center [510, 179] width 15 height 15
type Date "[DATE]"
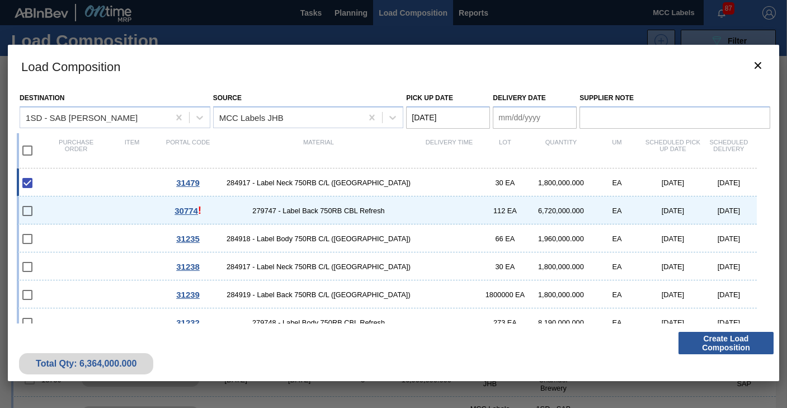
click at [522, 119] on Date "Delivery Date" at bounding box center [535, 117] width 84 height 22
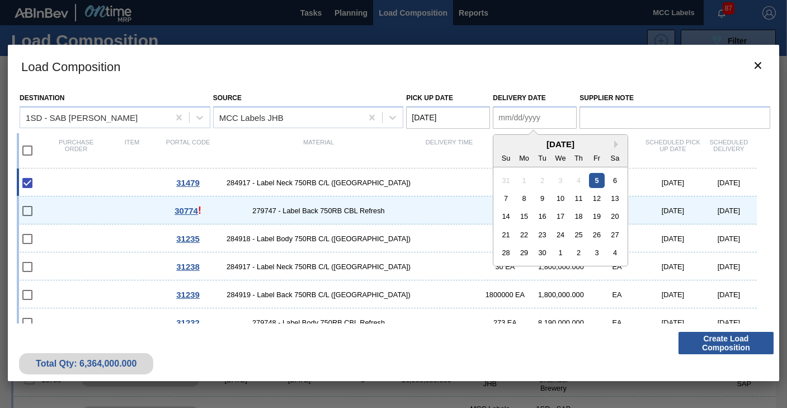
click at [596, 180] on div "5" at bounding box center [596, 179] width 15 height 15
type Date "[DATE]"
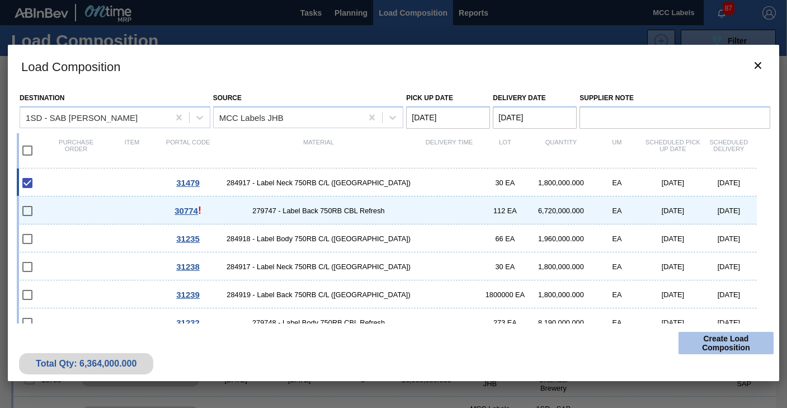
click at [725, 341] on button "Create Load Composition" at bounding box center [725, 343] width 95 height 22
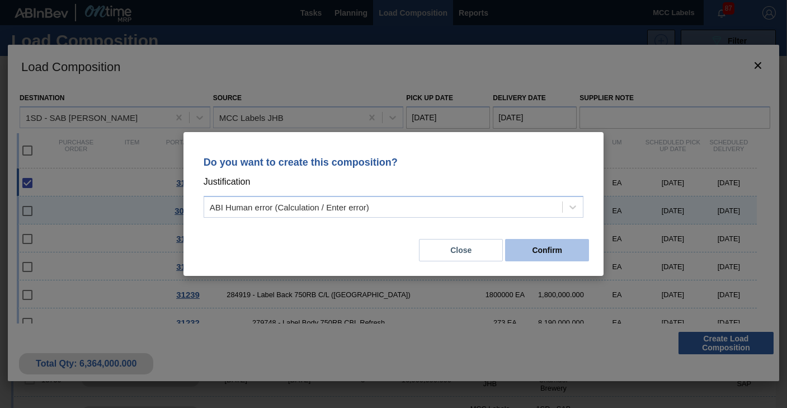
click at [526, 250] on button "Confirm" at bounding box center [547, 250] width 84 height 22
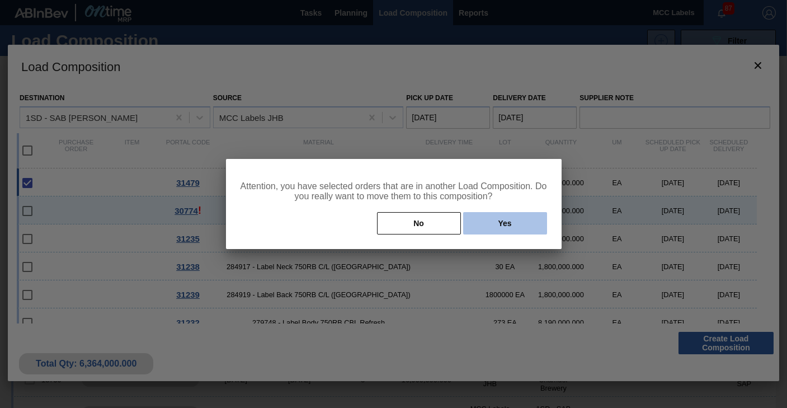
click at [510, 228] on button "Yes" at bounding box center [505, 223] width 84 height 22
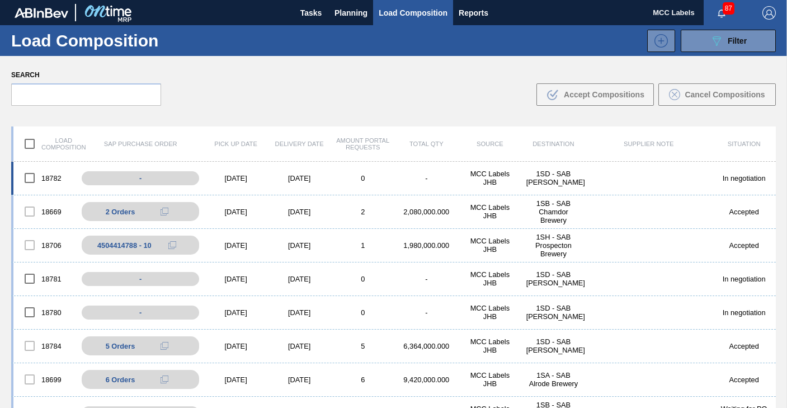
click at [414, 177] on div "-" at bounding box center [427, 178] width 64 height 8
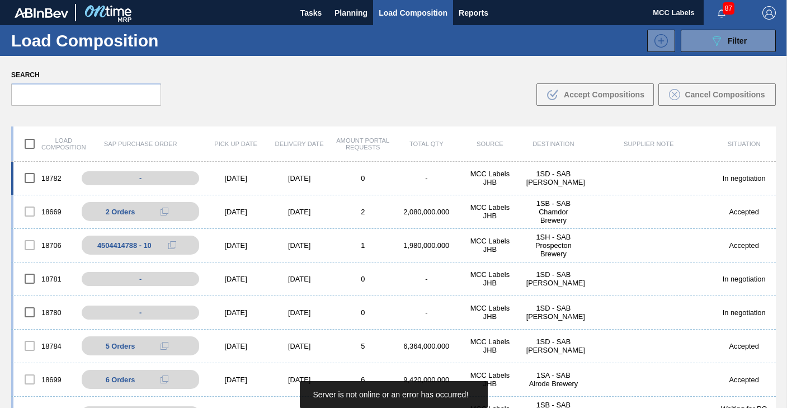
click at [288, 174] on div "[DATE]" at bounding box center [299, 178] width 64 height 8
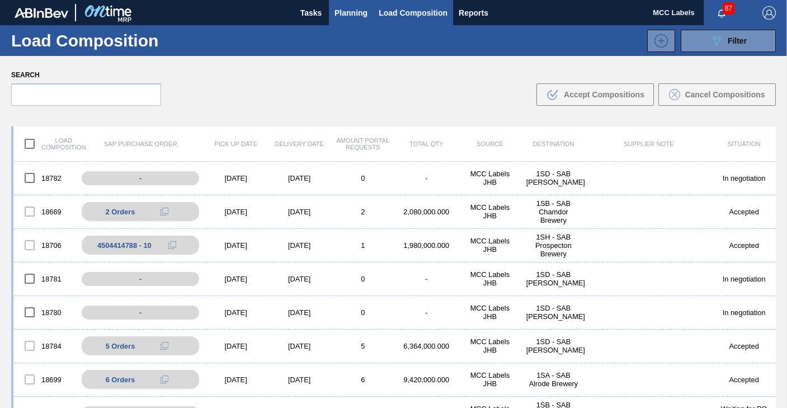
click at [343, 11] on span "Planning" at bounding box center [350, 12] width 33 height 13
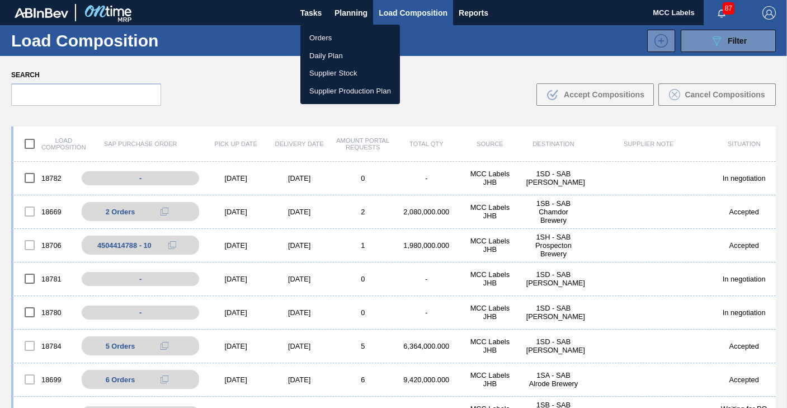
click at [319, 36] on li "Orders" at bounding box center [350, 38] width 100 height 18
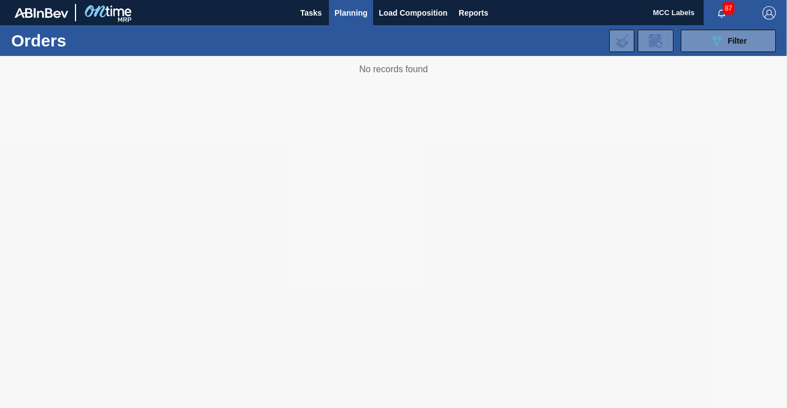
click at [342, 10] on span "Planning" at bounding box center [350, 12] width 33 height 13
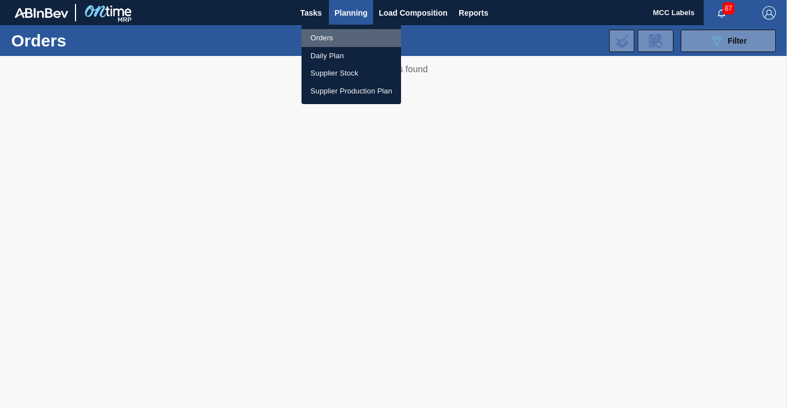
click at [311, 36] on li "Orders" at bounding box center [351, 38] width 100 height 18
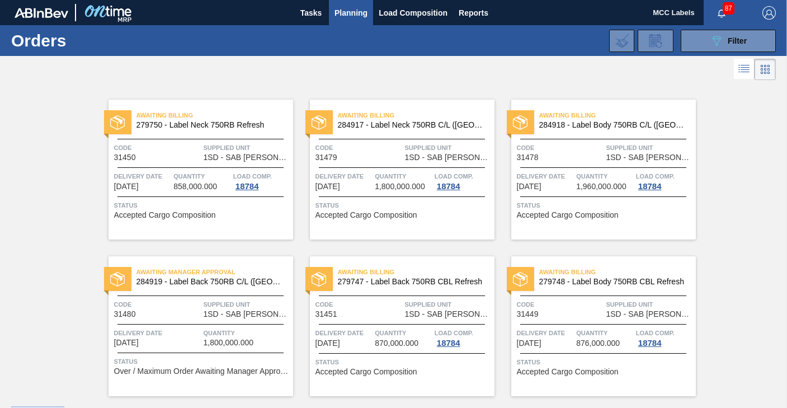
scroll to position [30, 0]
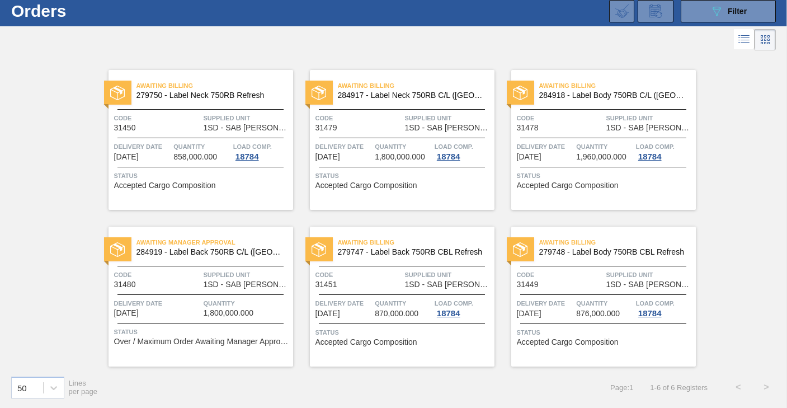
click at [574, 305] on div "Delivery Date [DATE] Quantity 876,000.000 Load Comp. 18784" at bounding box center [603, 307] width 185 height 20
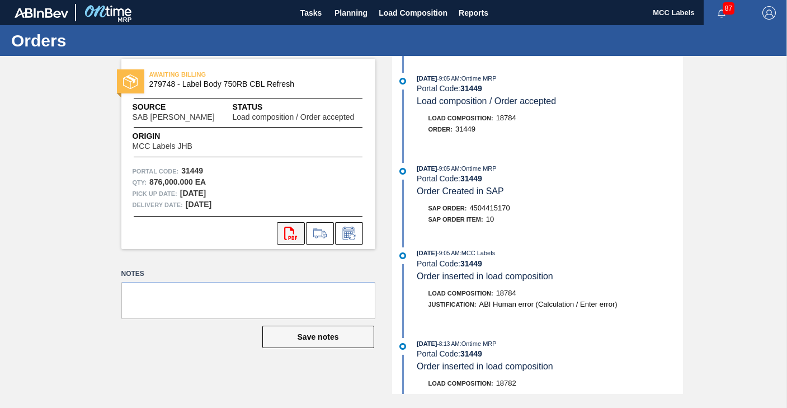
click at [283, 231] on button "svg{fill:#ff0000}" at bounding box center [291, 233] width 28 height 22
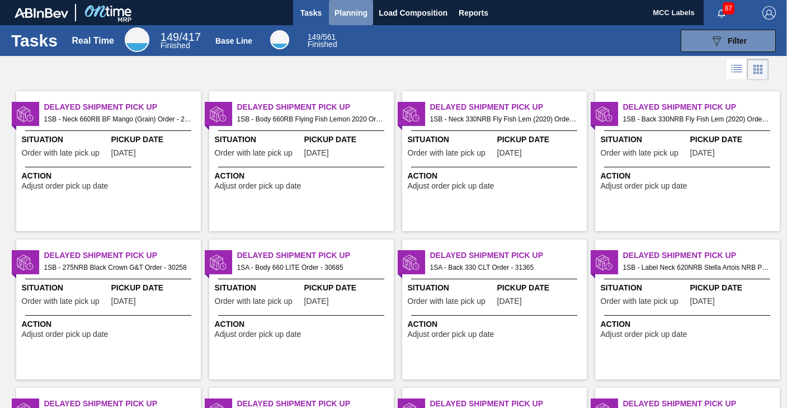
click at [352, 15] on span "Planning" at bounding box center [350, 12] width 33 height 13
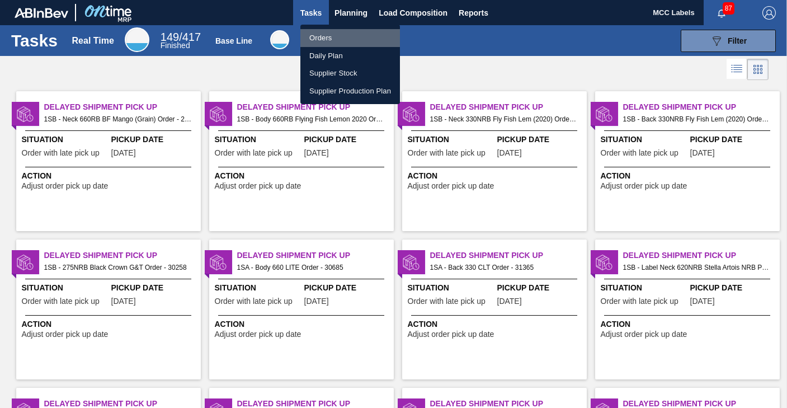
click at [314, 35] on li "Orders" at bounding box center [350, 38] width 100 height 18
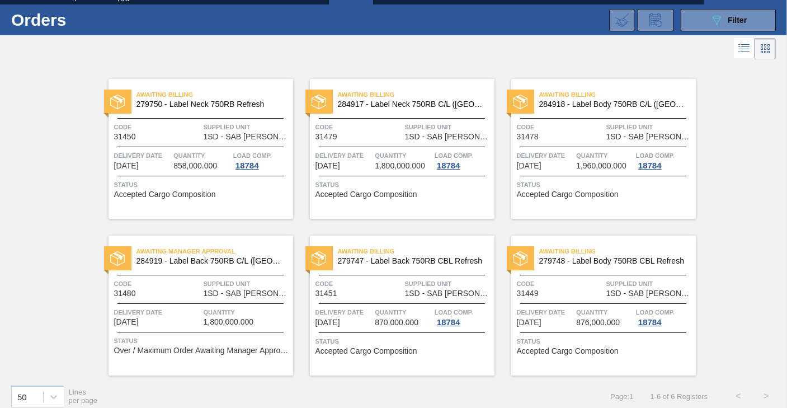
scroll to position [30, 0]
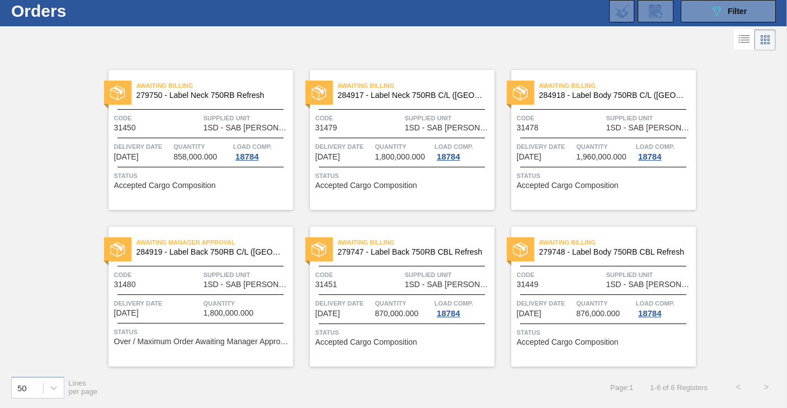
click at [174, 173] on span "Status" at bounding box center [202, 175] width 176 height 11
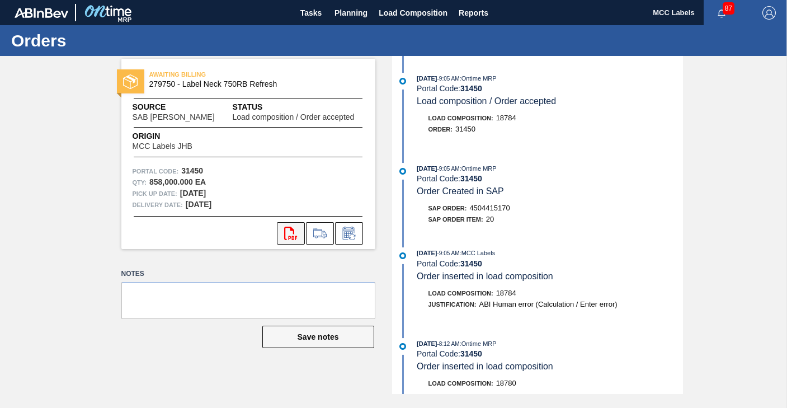
click at [286, 233] on icon "svg{fill:#ff0000}" at bounding box center [290, 232] width 13 height 13
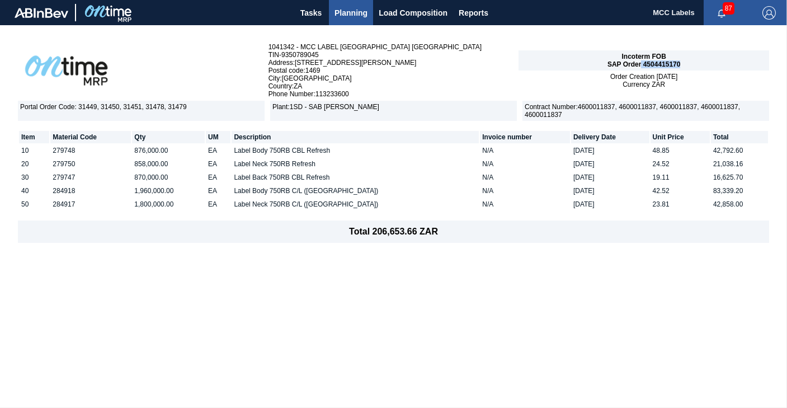
drag, startPoint x: 642, startPoint y: 64, endPoint x: 687, endPoint y: 63, distance: 44.7
click at [687, 63] on div "Incoterm FOB SAP Order 4504415170" at bounding box center [643, 60] width 250 height 20
copy span "4504415170"
